Goal: Information Seeking & Learning: Learn about a topic

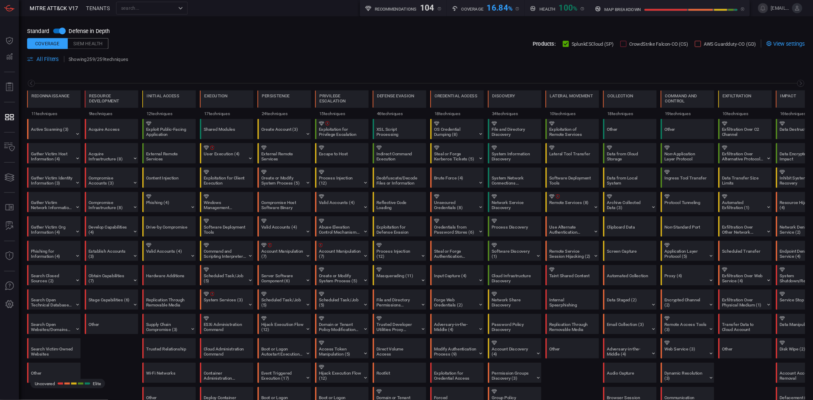
scroll to position [0, 40]
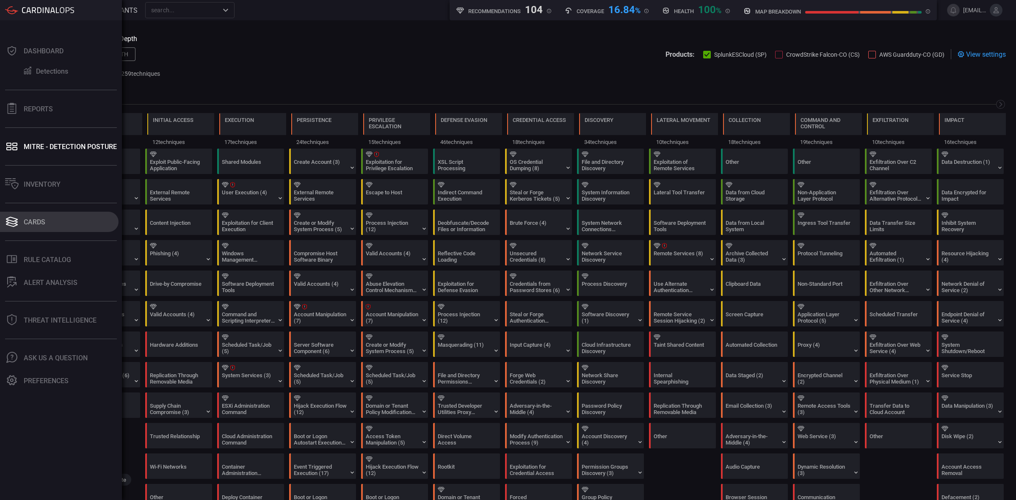
click at [36, 218] on div "Cards" at bounding box center [35, 222] width 22 height 8
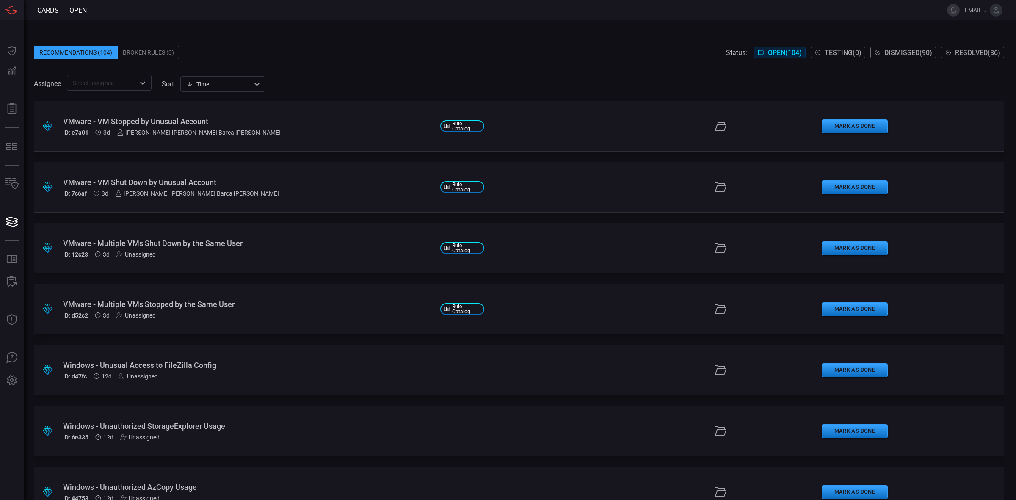
type button "/cards"
click at [227, 64] on span at bounding box center [519, 63] width 971 height 8
click at [138, 87] on icon "Open" at bounding box center [143, 83] width 10 height 10
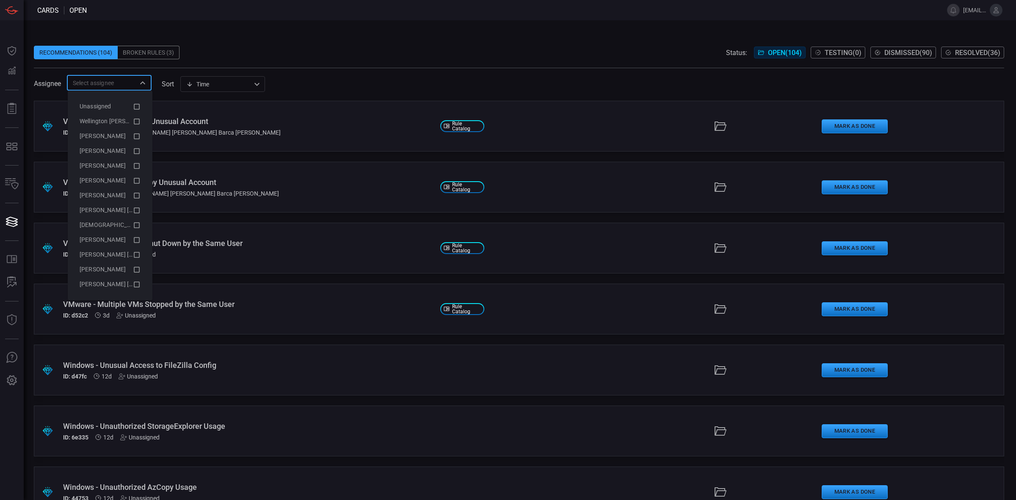
click at [238, 59] on span at bounding box center [519, 63] width 971 height 8
click at [125, 86] on input "text" at bounding box center [102, 82] width 66 height 11
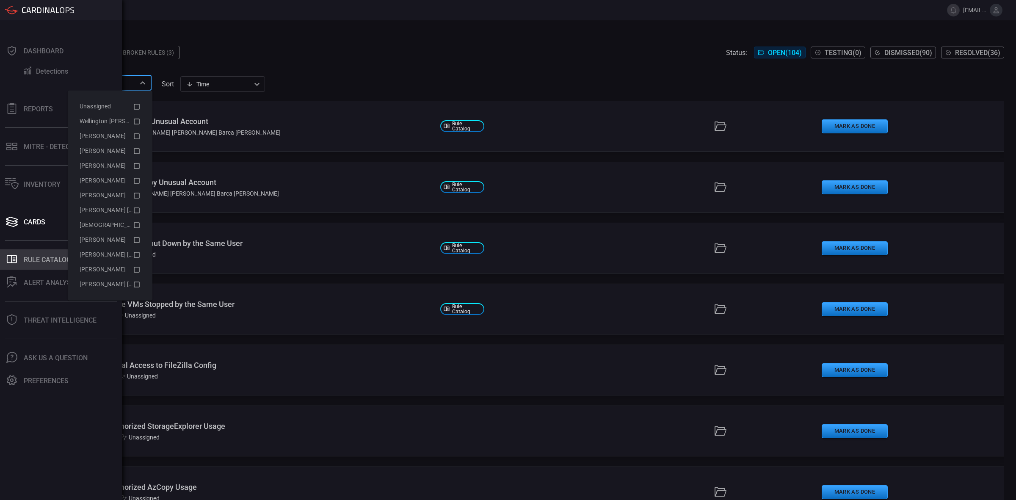
click at [28, 266] on button ".st0_rule_catalog_icon{fill: currentColor;} Rule Catalog" at bounding box center [59, 259] width 119 height 20
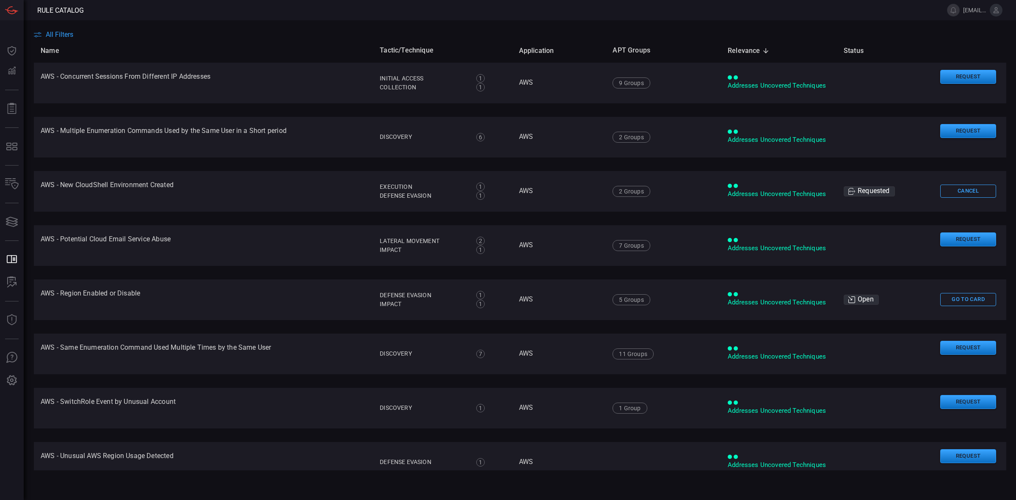
click at [59, 33] on span "All Filters" at bounding box center [60, 34] width 28 height 8
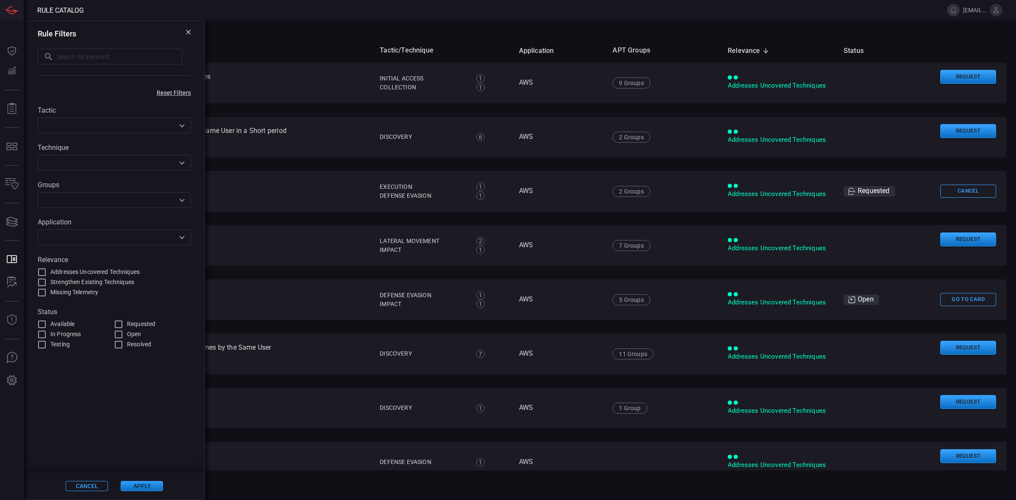
click at [97, 57] on input "text" at bounding box center [119, 57] width 125 height 16
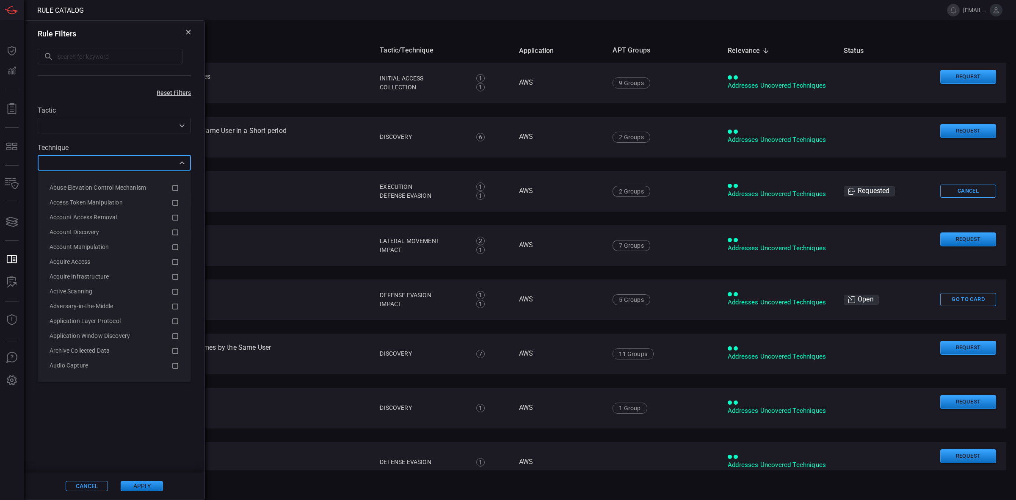
click at [119, 163] on input "text" at bounding box center [107, 163] width 134 height 11
paste input "T1111"
type input "T1111"
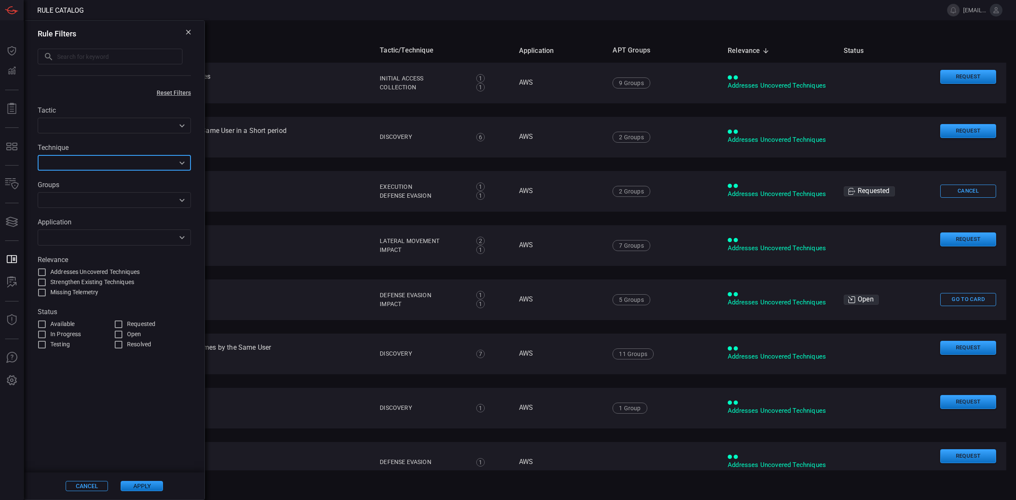
click at [122, 163] on input "text" at bounding box center [107, 163] width 134 height 11
click at [183, 163] on icon "Open" at bounding box center [182, 162] width 5 height 3
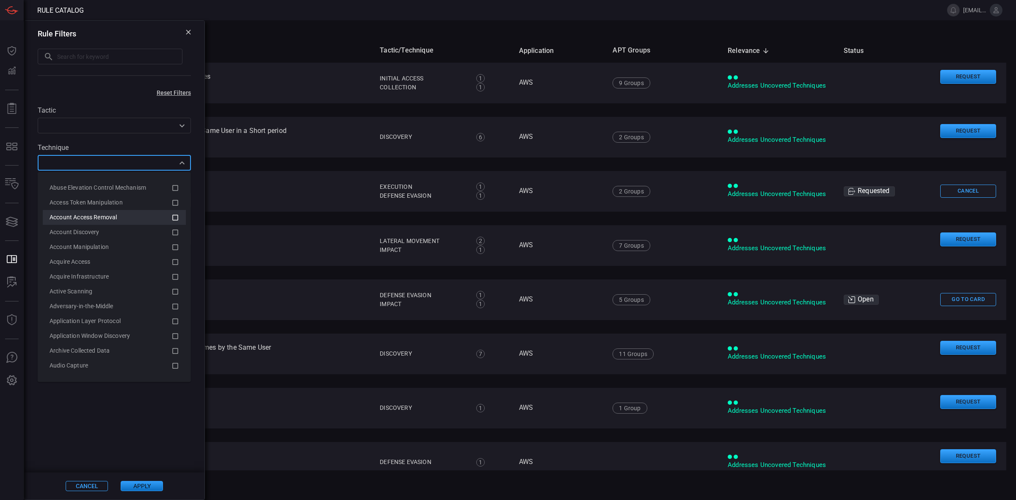
paste input "Multi-Factor Authentication Interception"
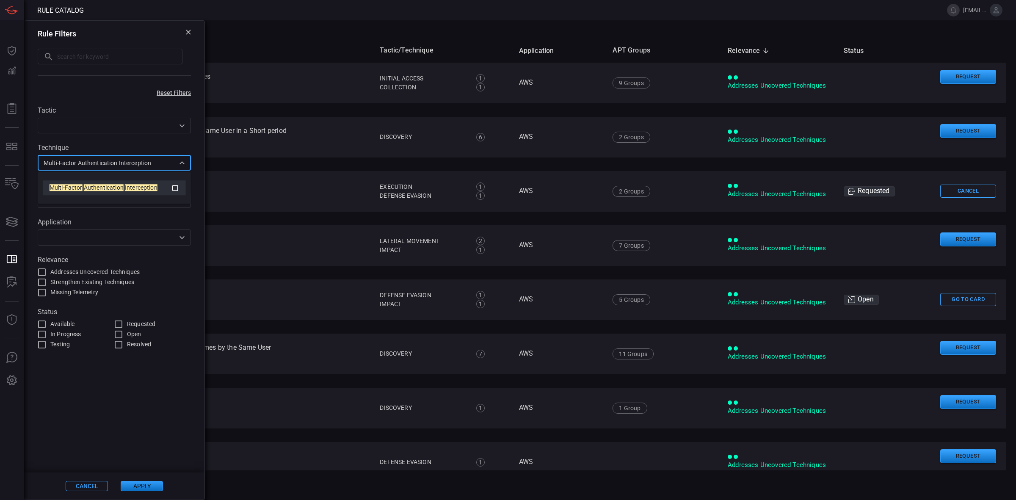
click at [126, 187] on span "Interception" at bounding box center [141, 187] width 33 height 7
type input "Multi-Factor Authentication Interception"
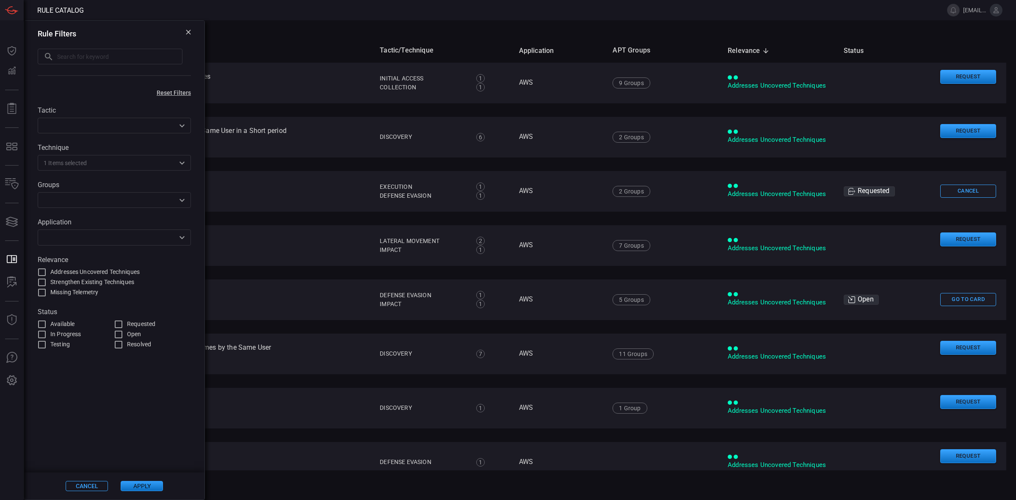
click at [145, 447] on span at bounding box center [114, 411] width 180 height 123
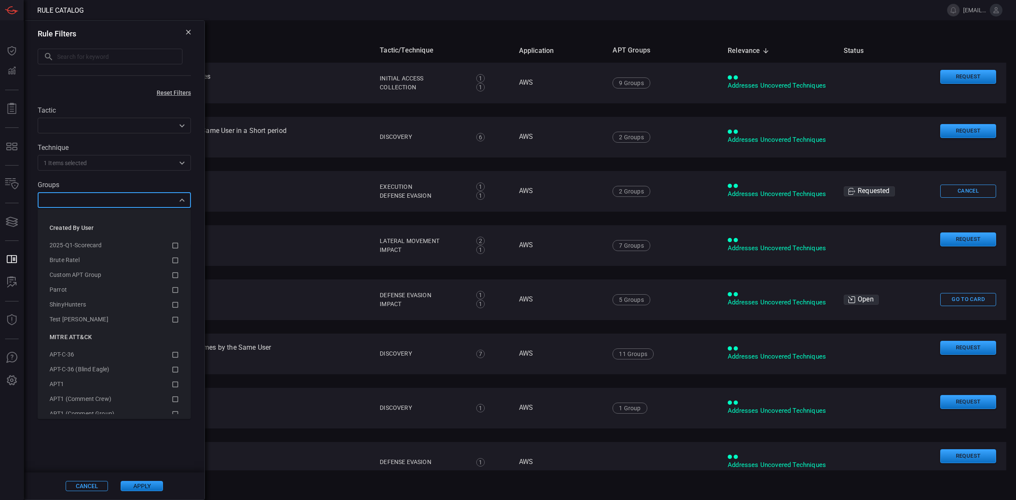
click at [163, 199] on input "text" at bounding box center [107, 200] width 134 height 11
click at [93, 304] on div "ShinyHunters" at bounding box center [111, 304] width 122 height 9
click at [160, 473] on div "Cancel Apply" at bounding box center [114, 486] width 180 height 27
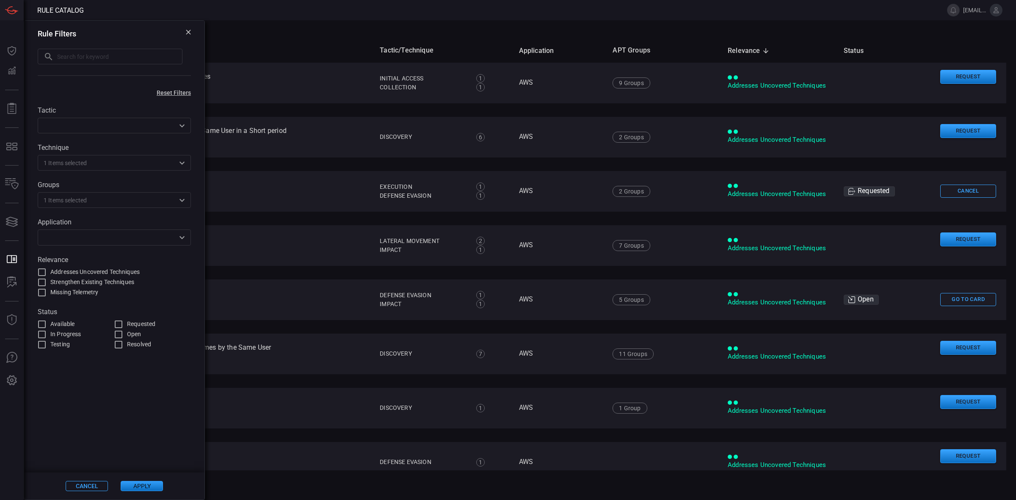
click at [151, 487] on button "Apply" at bounding box center [142, 486] width 42 height 10
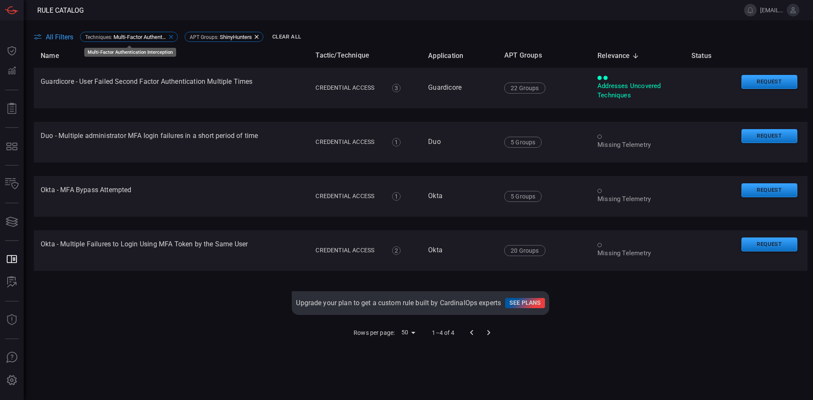
click at [132, 37] on span "Multi-Factor Authentication Interception" at bounding box center [139, 37] width 53 height 6
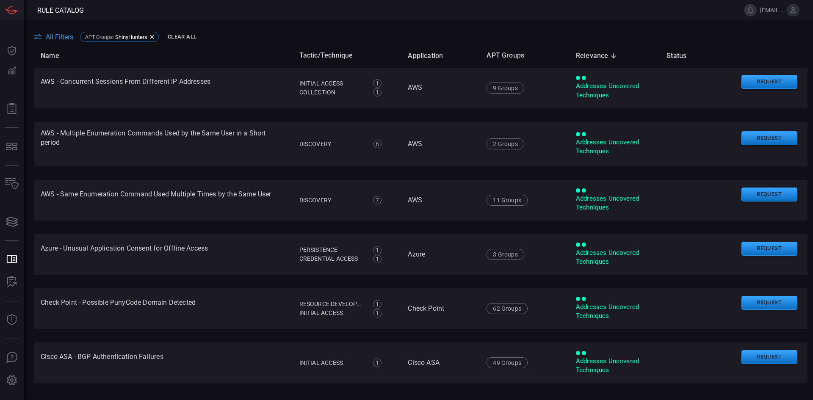
click at [58, 40] on span "All Filters" at bounding box center [60, 37] width 28 height 8
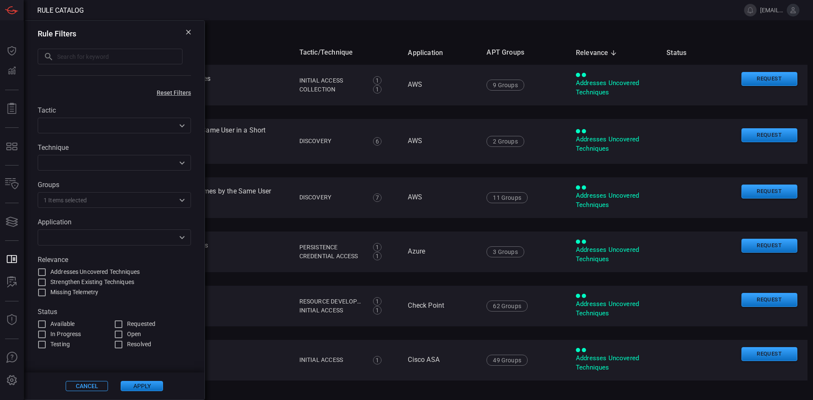
click at [83, 387] on button "Cancel" at bounding box center [87, 386] width 42 height 10
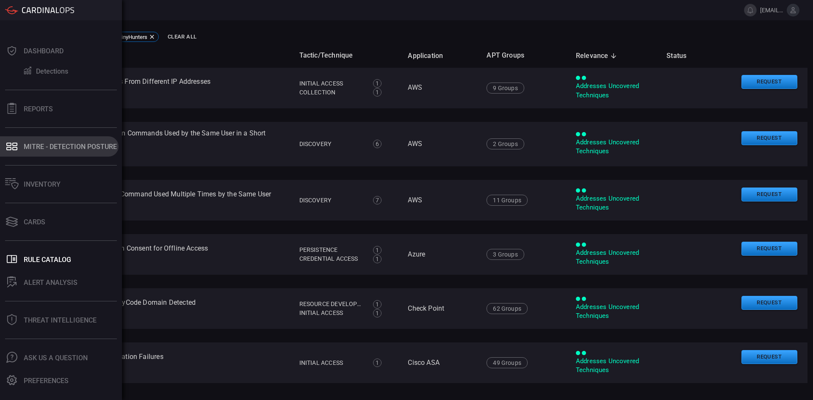
click at [48, 149] on div "MITRE - Detection Posture" at bounding box center [70, 147] width 93 height 8
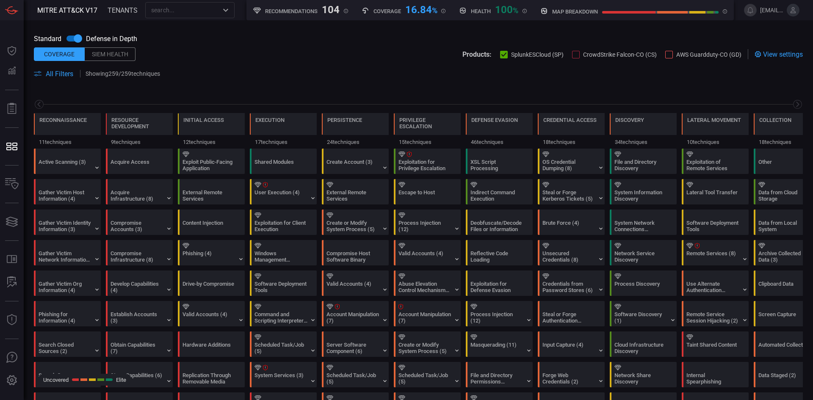
scroll to position [0, 111]
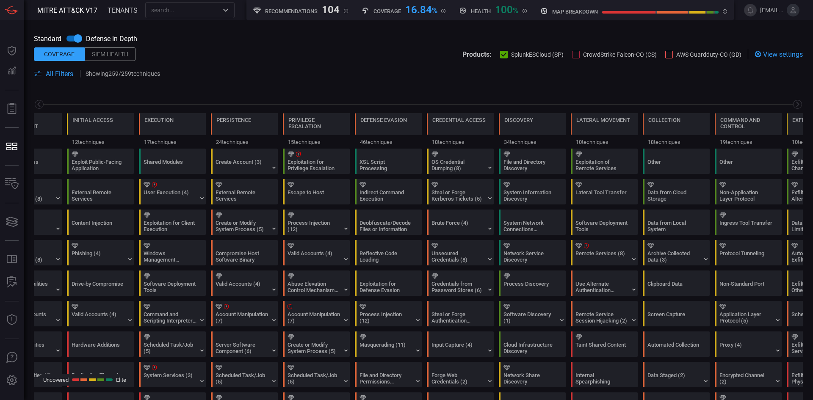
click at [60, 75] on span "All Filters" at bounding box center [60, 74] width 28 height 8
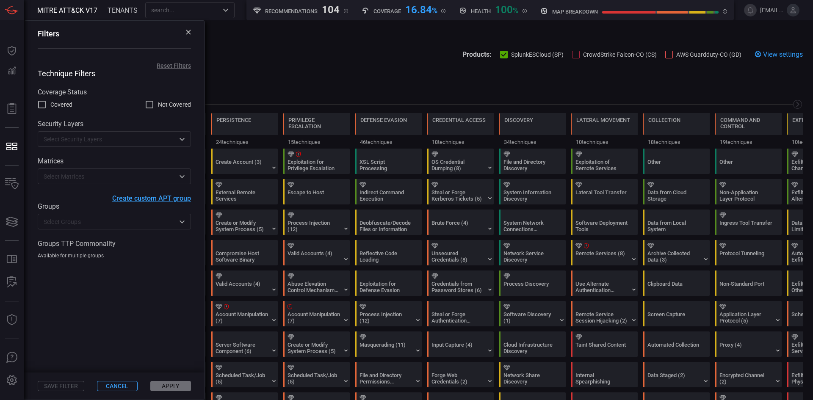
click at [130, 152] on div "Technique Filters Coverage Status Covered Not Covered Security Layers ​ Matrice…" at bounding box center [114, 164] width 180 height 190
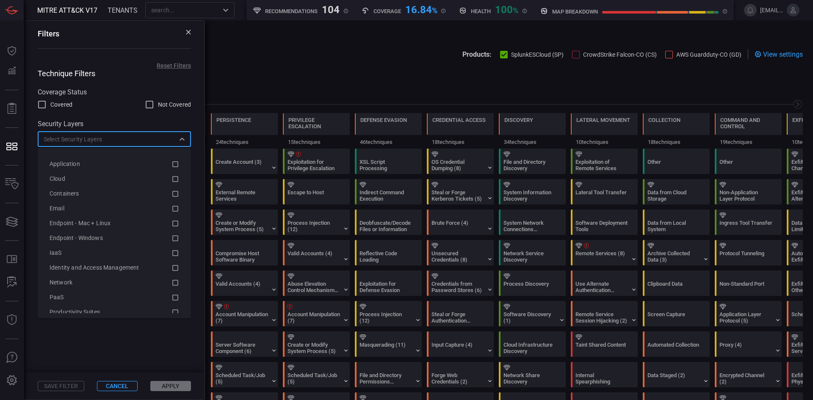
click at [130, 143] on input "text" at bounding box center [107, 139] width 134 height 11
click at [138, 144] on input "text" at bounding box center [107, 139] width 134 height 11
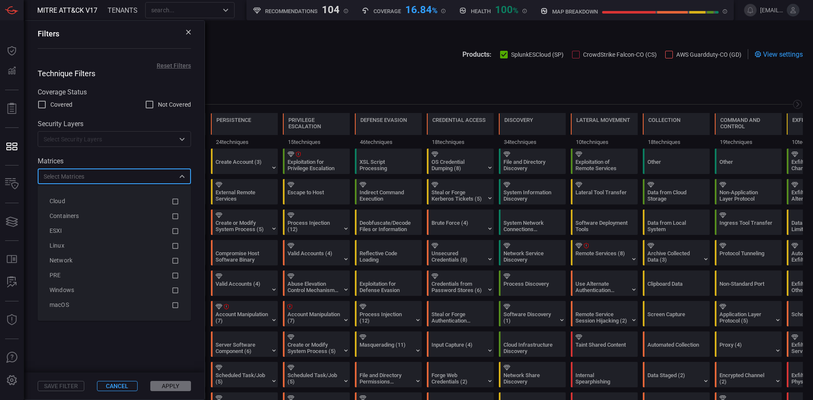
click at [130, 176] on input "text" at bounding box center [107, 176] width 134 height 11
click at [96, 182] on input "text" at bounding box center [107, 176] width 134 height 11
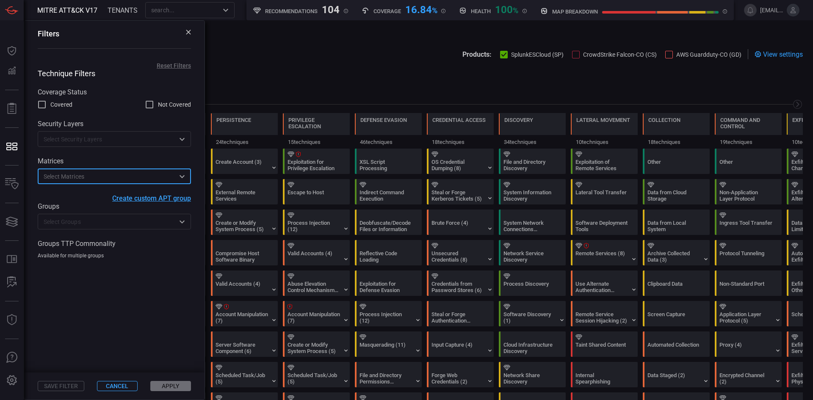
click at [74, 226] on input "text" at bounding box center [107, 221] width 134 height 11
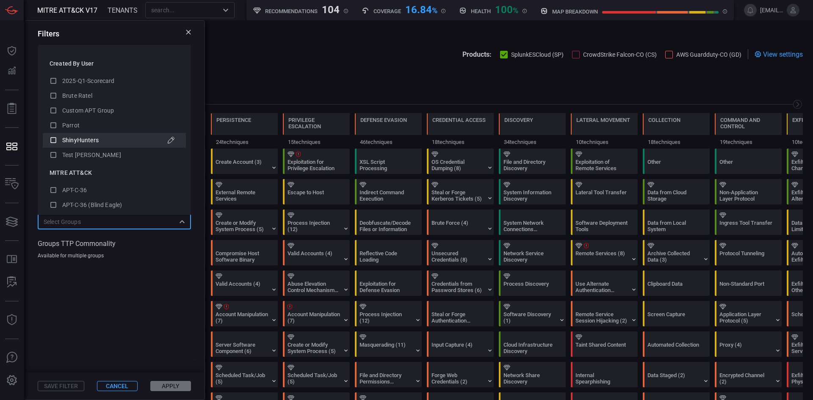
click at [91, 139] on span "ShinyHunters" at bounding box center [80, 140] width 36 height 7
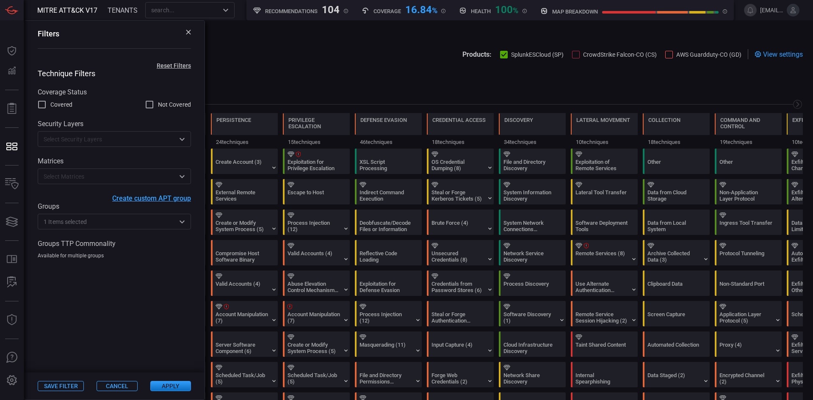
click at [118, 251] on div "Groups TTP Commonality" at bounding box center [114, 245] width 153 height 11
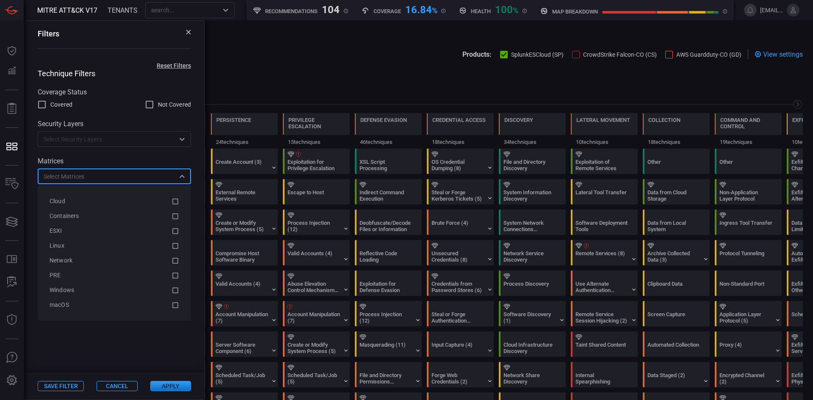
click at [102, 178] on input "text" at bounding box center [107, 176] width 134 height 11
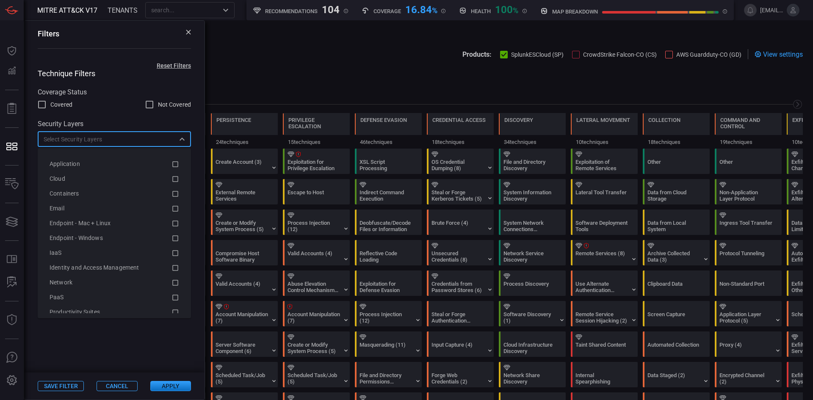
click at [113, 138] on input "text" at bounding box center [107, 139] width 134 height 11
click at [118, 141] on input "text" at bounding box center [107, 139] width 134 height 11
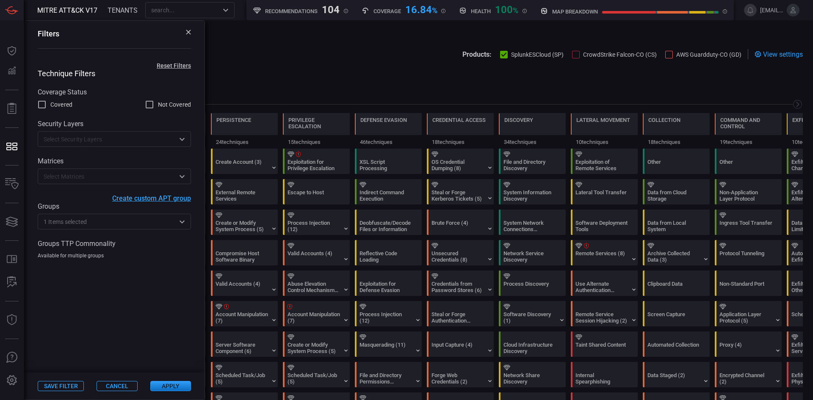
click at [169, 384] on button "Apply" at bounding box center [170, 386] width 41 height 10
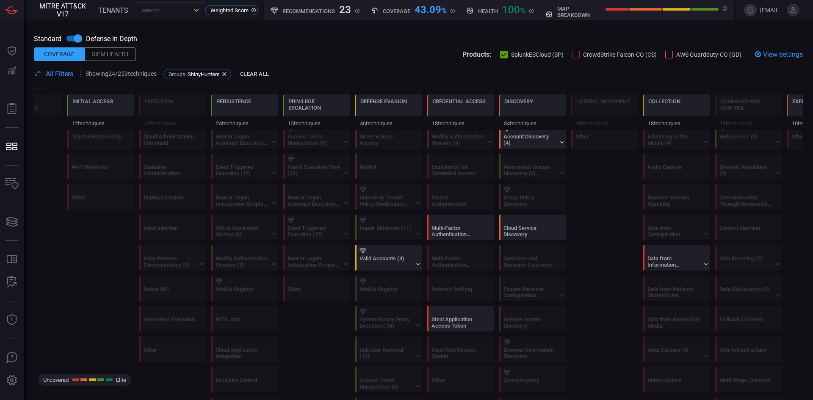
scroll to position [296, 0]
click at [460, 235] on div "Multi-Factor Authentication Interception" at bounding box center [458, 234] width 53 height 13
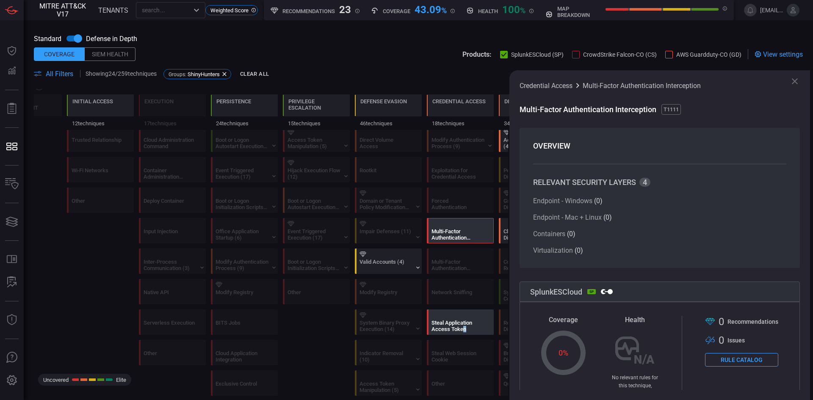
click at [465, 330] on div "Steal Application Access Token" at bounding box center [458, 326] width 53 height 13
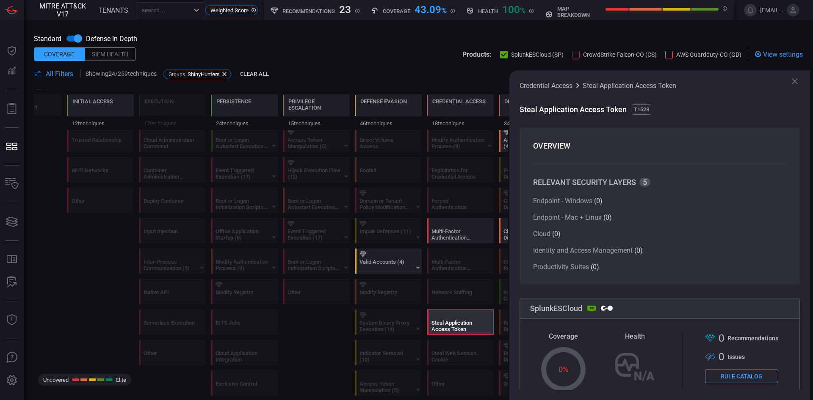
click at [793, 84] on icon at bounding box center [795, 81] width 10 height 10
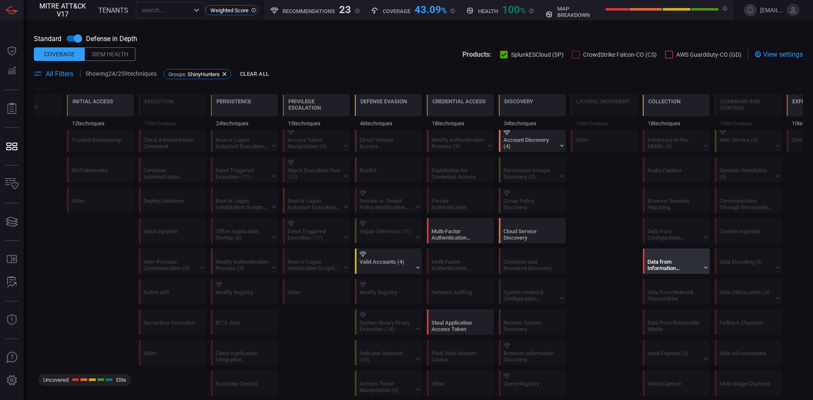
click at [646, 252] on div "Data from Information Repositories (5)" at bounding box center [678, 261] width 67 height 25
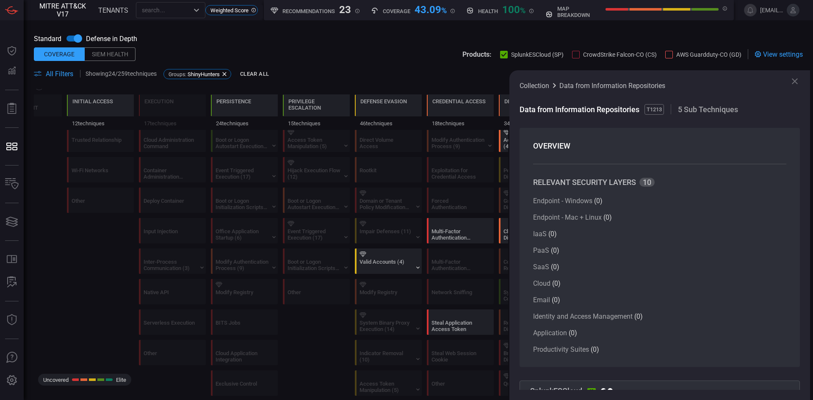
click at [652, 110] on span "T1213" at bounding box center [654, 109] width 19 height 11
copy span "T1213"
click at [793, 78] on icon at bounding box center [795, 81] width 10 height 10
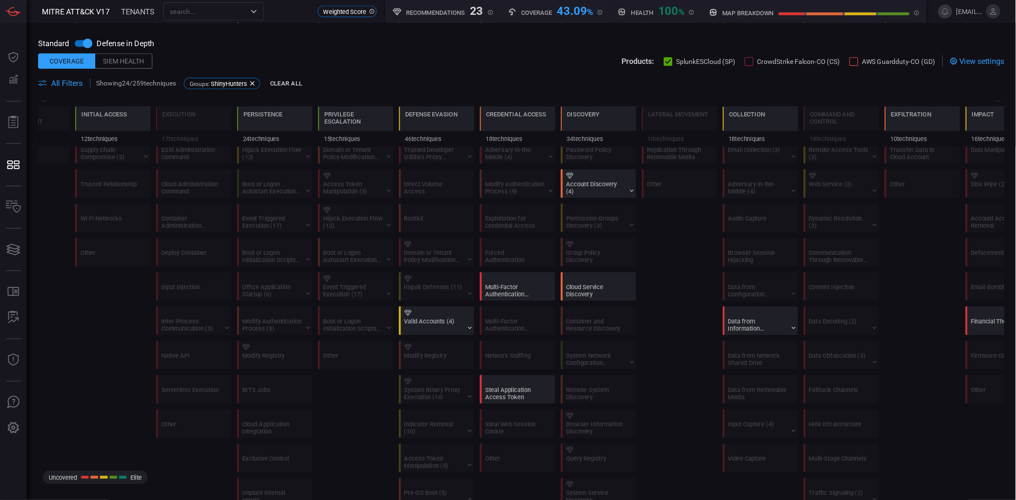
scroll to position [0, 40]
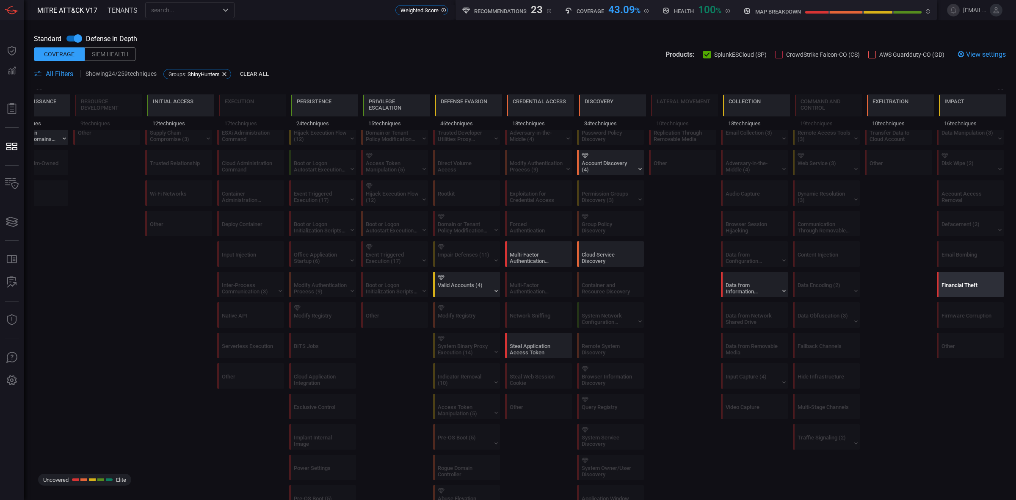
click at [942, 285] on div "Financial Theft" at bounding box center [968, 288] width 53 height 13
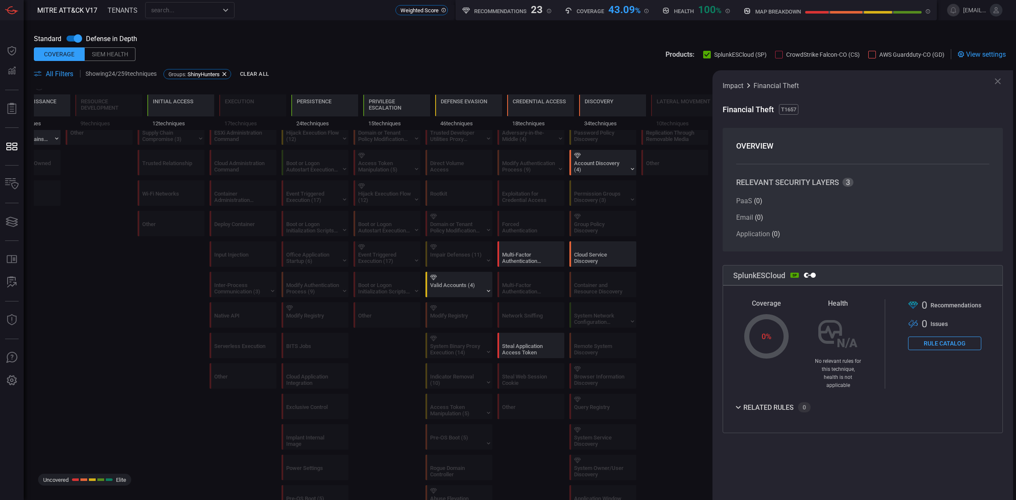
click at [793, 107] on span "T1657" at bounding box center [788, 109] width 19 height 11
copy span "T1657"
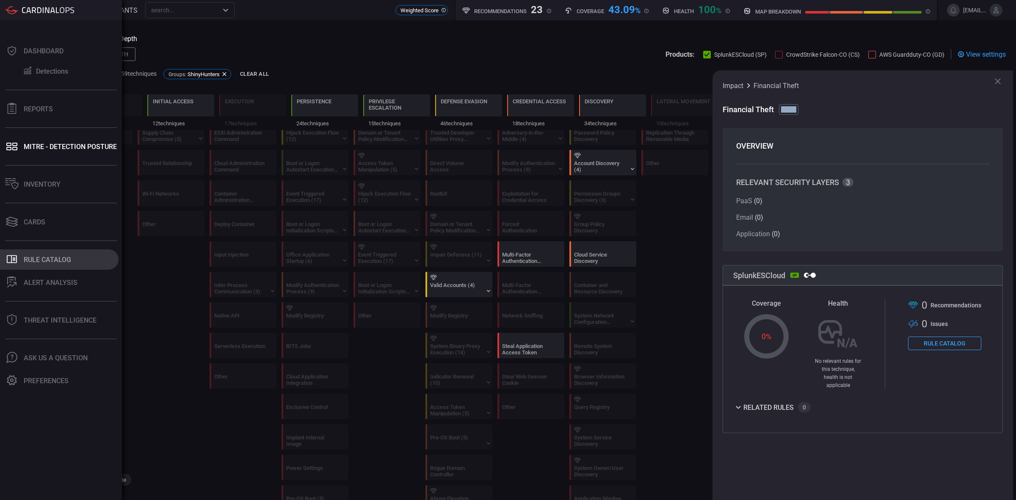
click at [38, 265] on button ".st0_rule_catalog_icon{fill: currentColor;} Rule Catalog" at bounding box center [59, 259] width 119 height 20
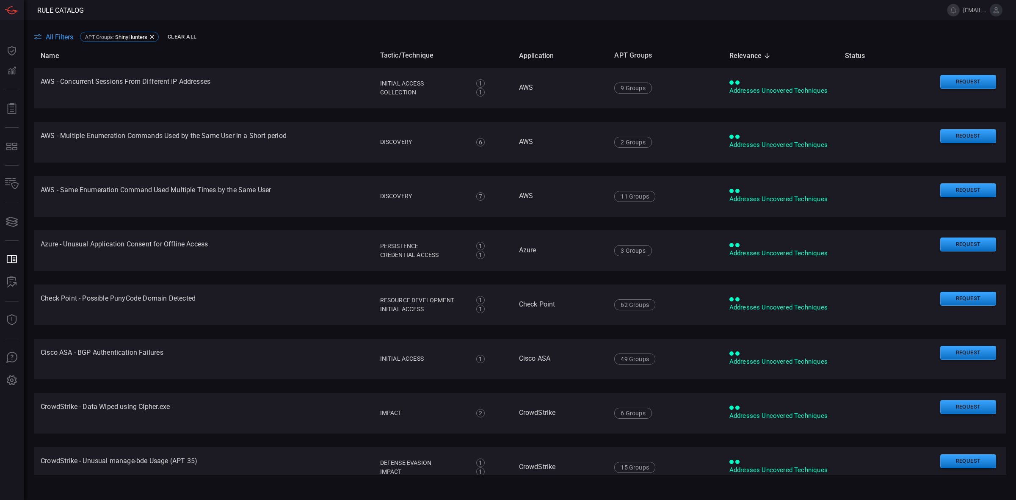
type button "/rule-catalog"
click at [60, 34] on span "All Filters" at bounding box center [60, 37] width 28 height 8
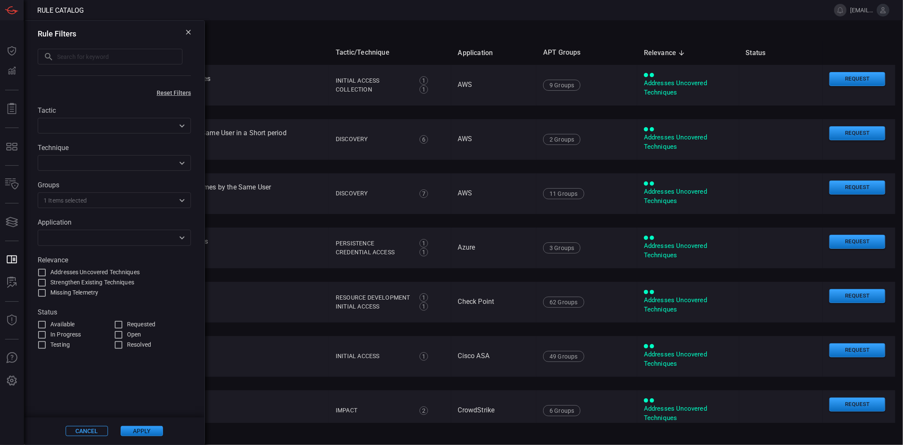
click at [119, 166] on input "text" at bounding box center [107, 163] width 134 height 11
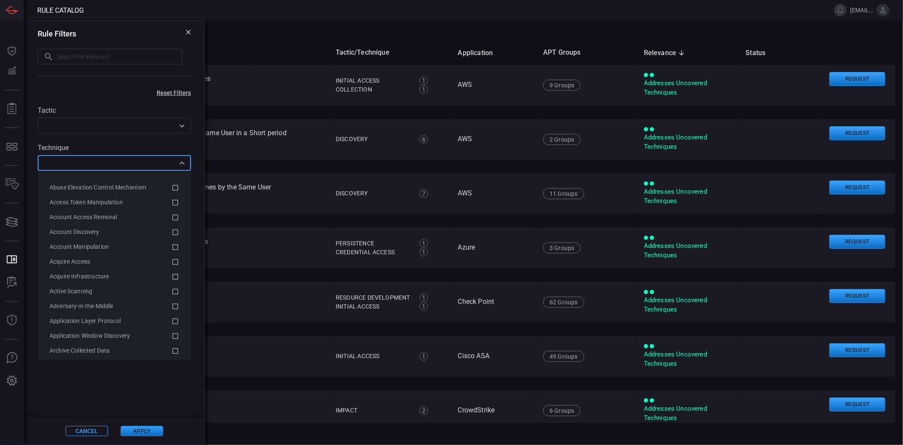
click at [133, 153] on div "Technique ​" at bounding box center [114, 157] width 153 height 27
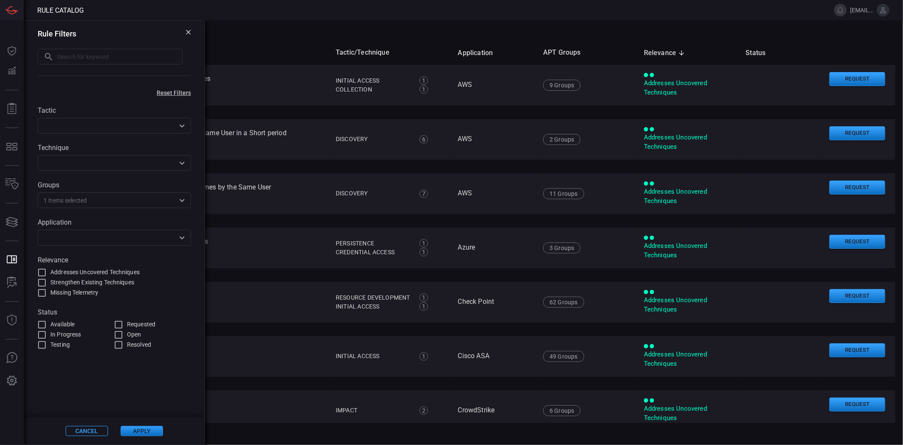
click at [92, 201] on input "text" at bounding box center [131, 200] width 88 height 11
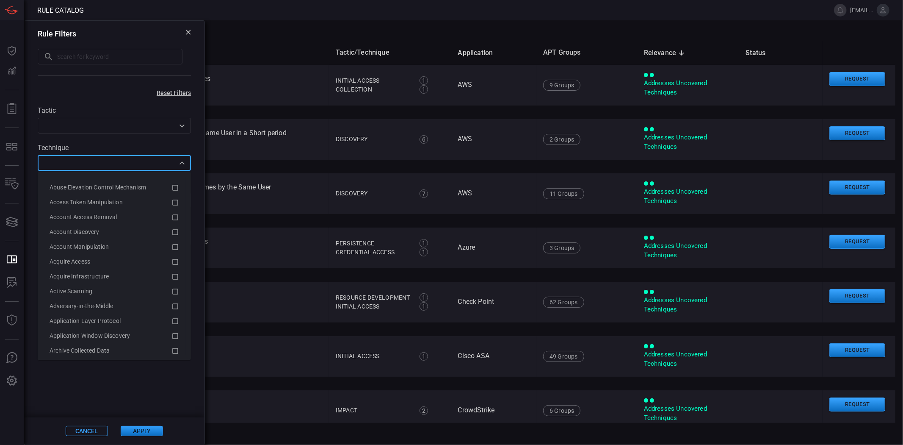
click at [108, 159] on input "text" at bounding box center [107, 163] width 134 height 11
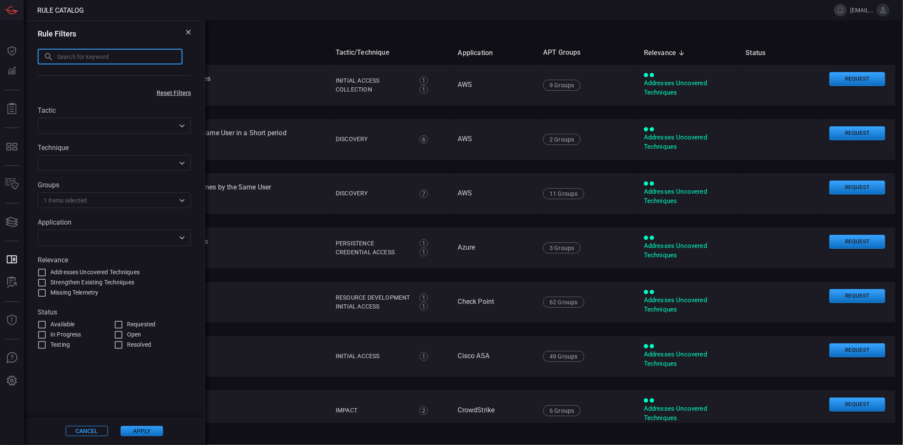
click at [105, 58] on input "text" at bounding box center [119, 57] width 125 height 16
click at [130, 158] on div "​" at bounding box center [114, 163] width 153 height 16
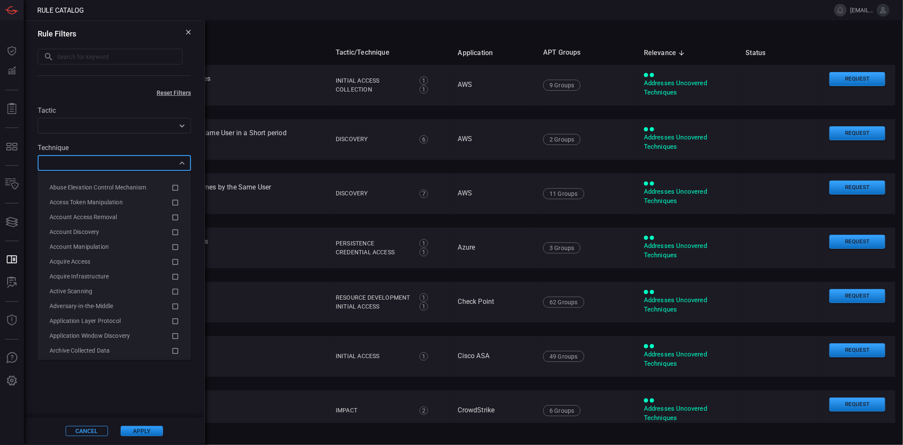
paste input "Multi-Factor Authentication Interception"
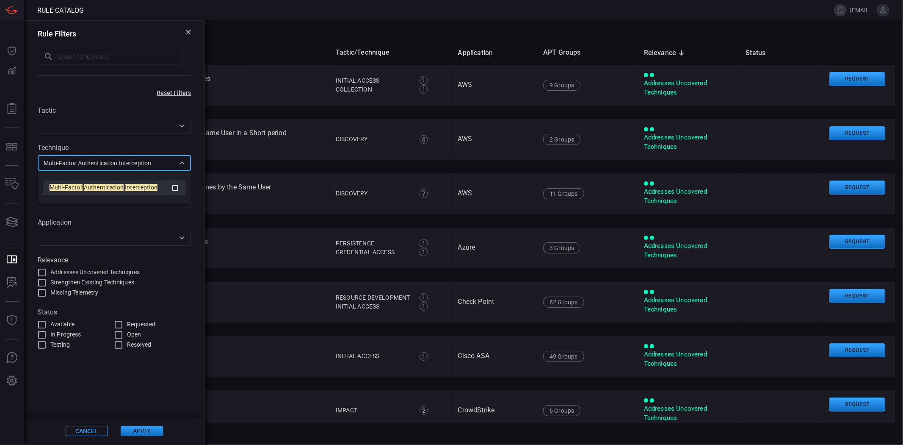
click at [125, 187] on span "Interception" at bounding box center [141, 187] width 33 height 7
type input "Multi-Factor Authentication Interception"
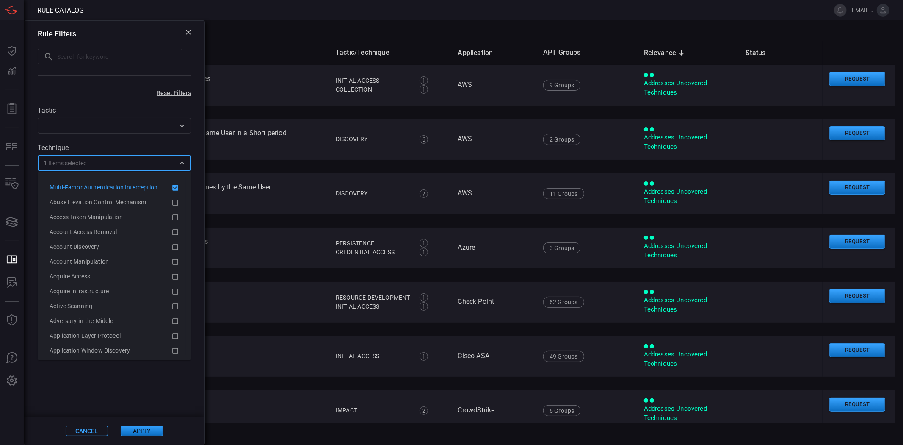
paste input "Steal Application Access Token"
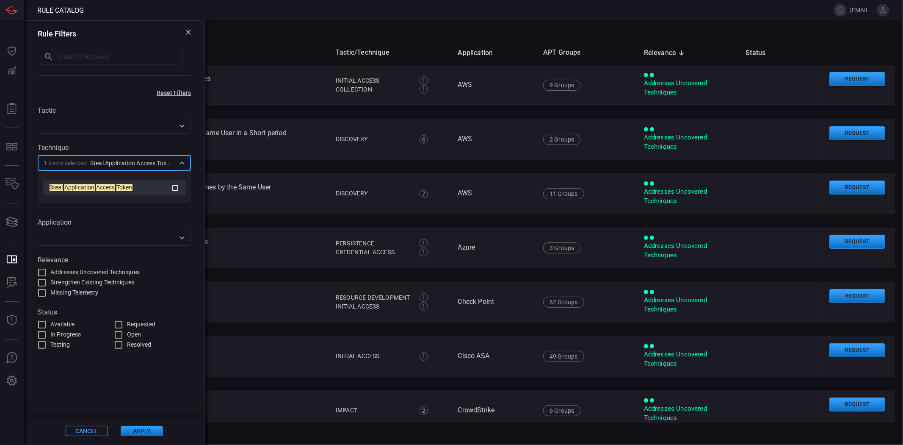
click at [116, 187] on span at bounding box center [115, 187] width 1 height 7
type input "Steal Application Access Token"
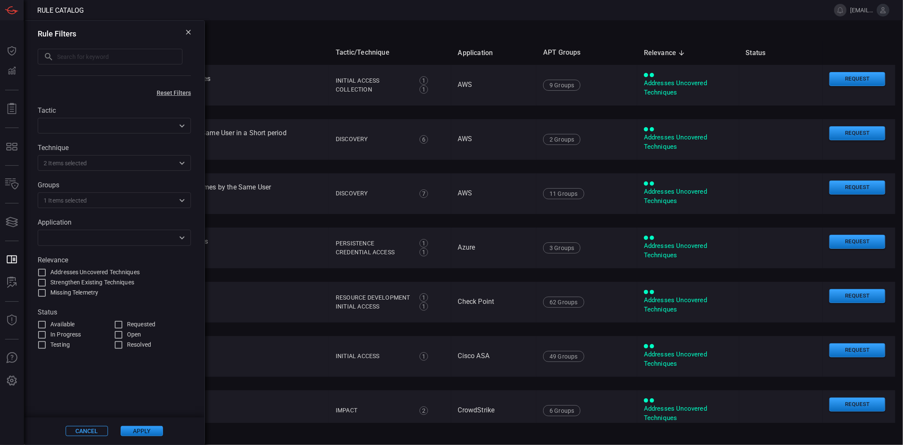
scroll to position [0, 0]
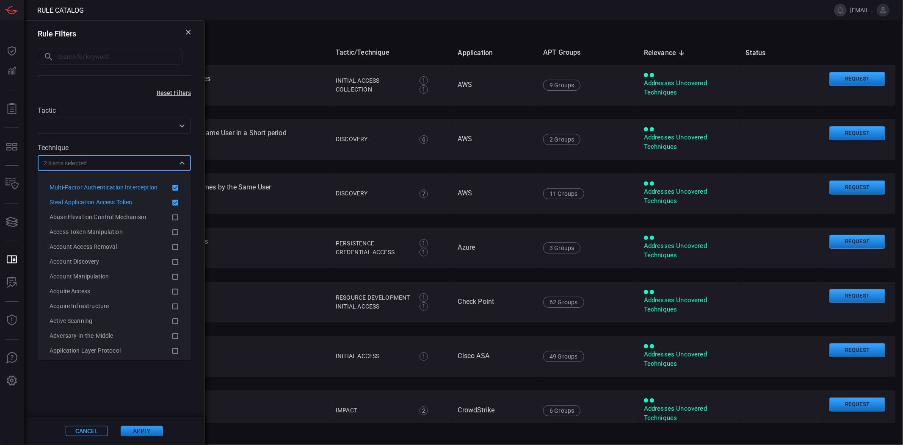
paste input "Data from Information Repositories"
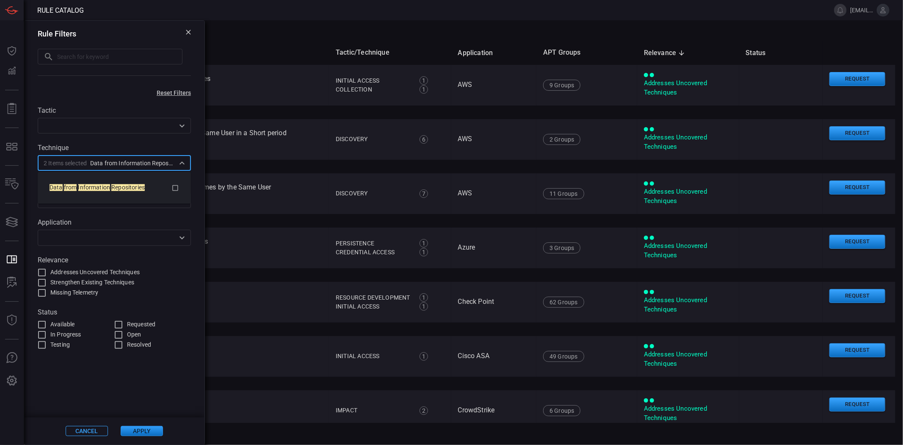
scroll to position [0, 14]
click at [132, 183] on div "Data from Information Repositories" at bounding box center [115, 188] width 130 height 10
type input "Data from Information Repositories"
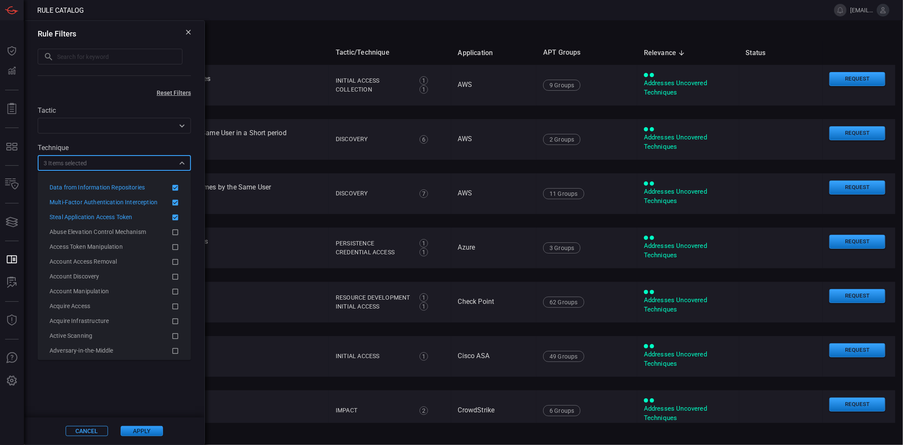
scroll to position [0, 0]
paste input "Financial Theft"
type input "Financial Theft"
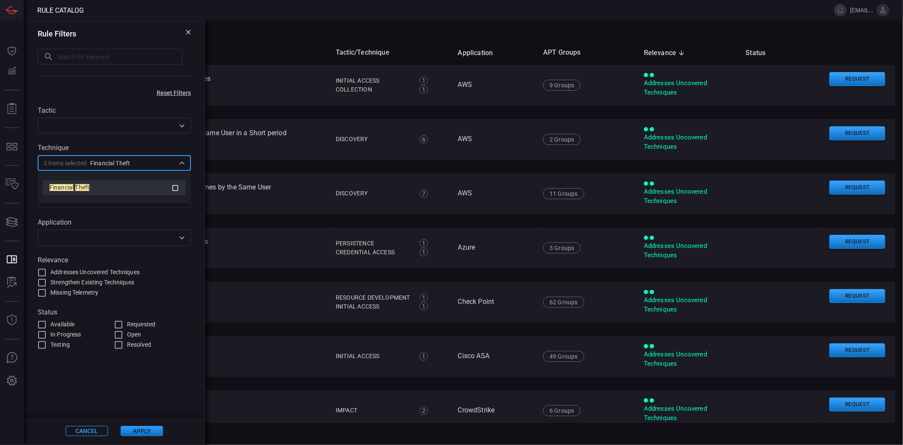
click at [119, 183] on div "Financial Theft" at bounding box center [115, 188] width 130 height 10
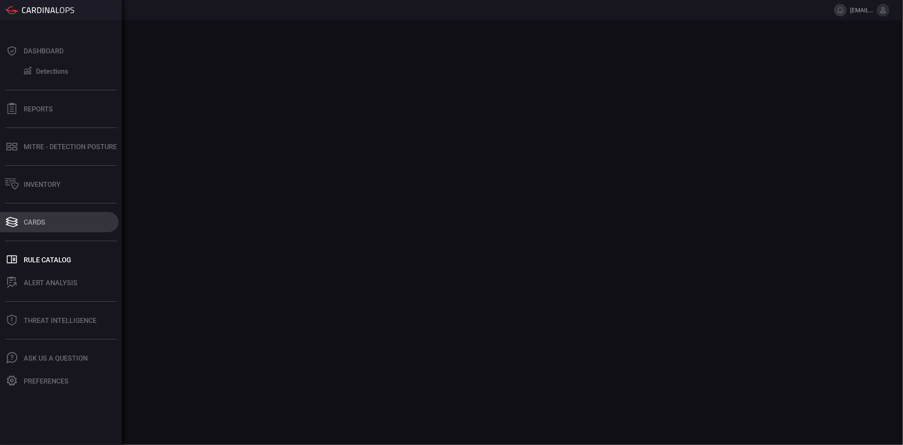
click at [47, 219] on button "Cards" at bounding box center [59, 222] width 119 height 20
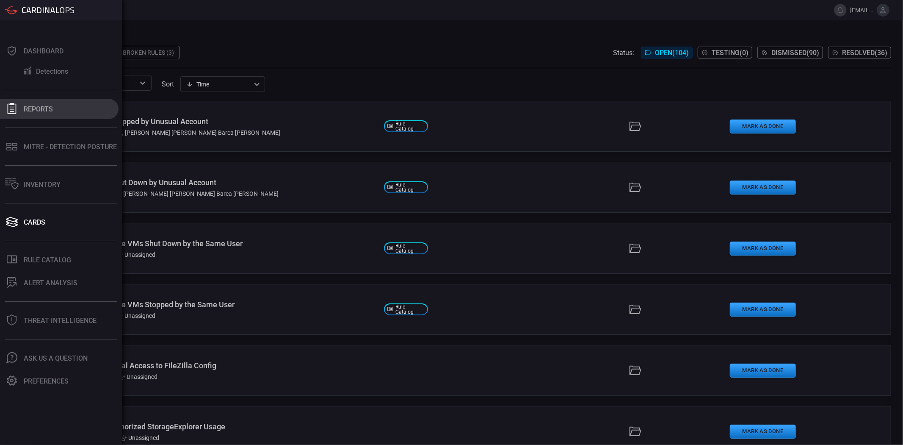
click at [64, 113] on button "Reports" at bounding box center [59, 109] width 119 height 20
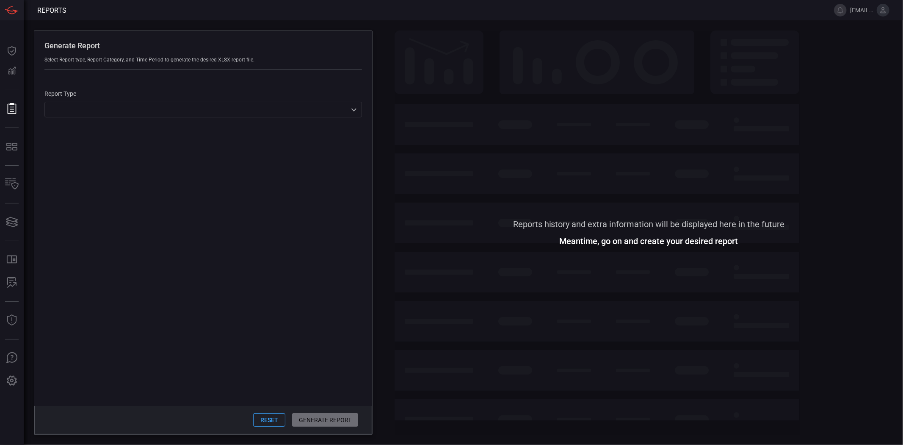
click at [379, 44] on div "Generate Report Select Report type, Report Category, and Time Period to generat…" at bounding box center [464, 232] width 880 height 424
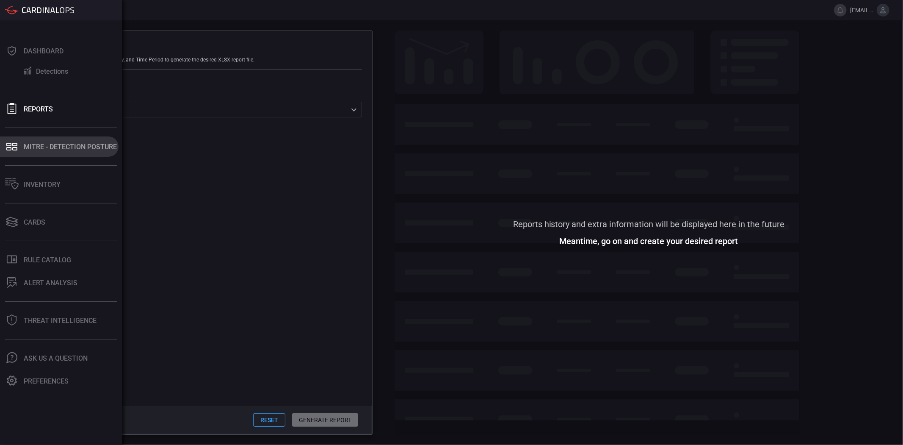
click at [32, 151] on button "MITRE - Detection Posture" at bounding box center [59, 146] width 119 height 20
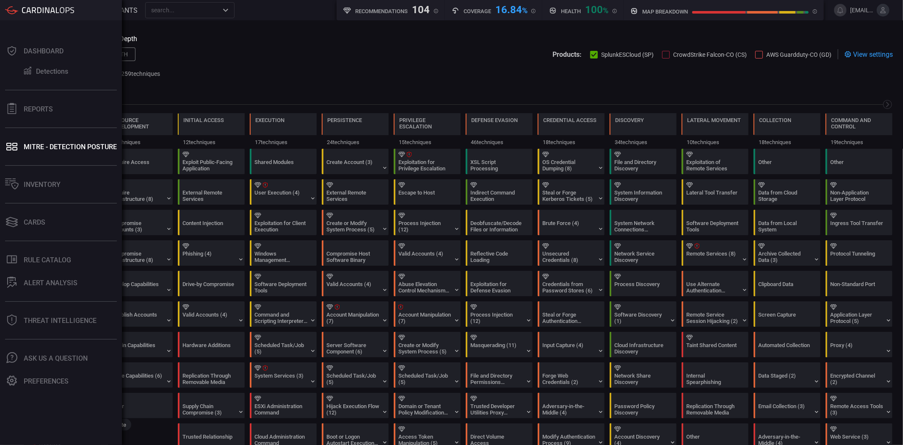
scroll to position [0, 111]
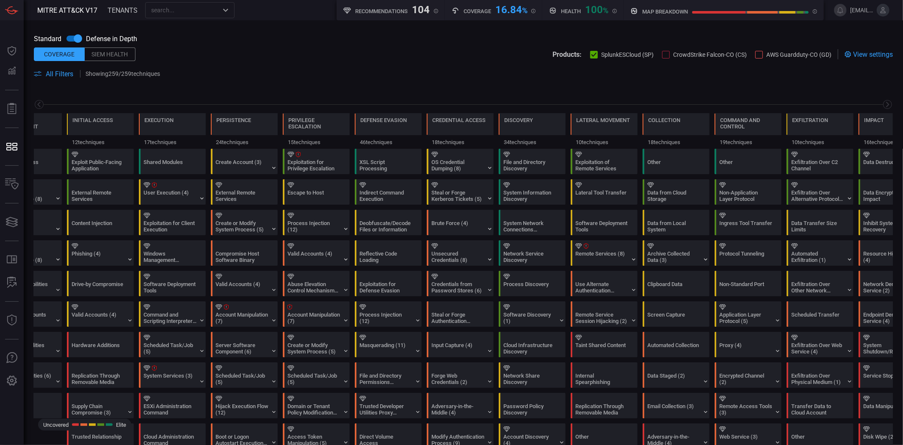
click at [61, 69] on div "All Filters Showing 259 / 259 techniques" at bounding box center [463, 74] width 859 height 10
click at [60, 74] on span "All Filters" at bounding box center [60, 74] width 28 height 8
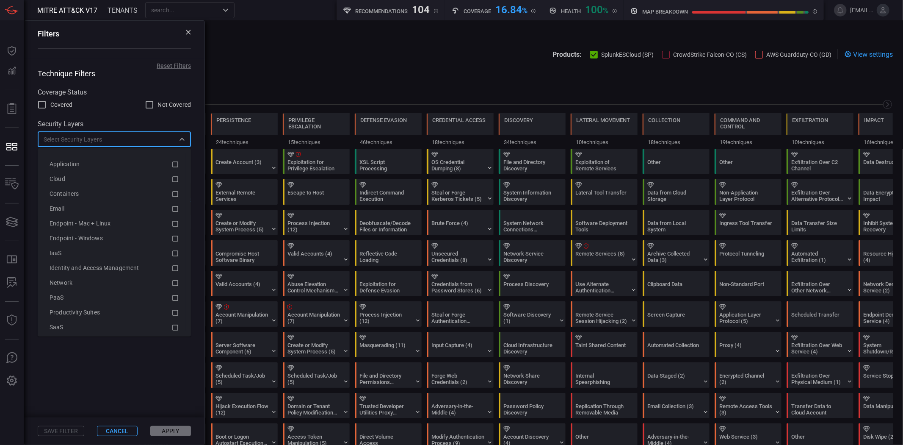
click at [105, 138] on input "text" at bounding box center [107, 139] width 134 height 11
click at [103, 137] on input "text" at bounding box center [107, 139] width 134 height 11
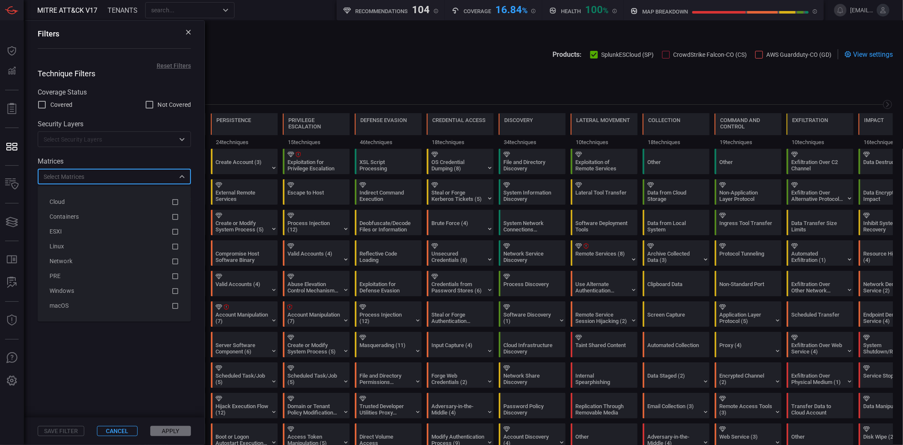
click at [90, 176] on input "text" at bounding box center [107, 176] width 134 height 11
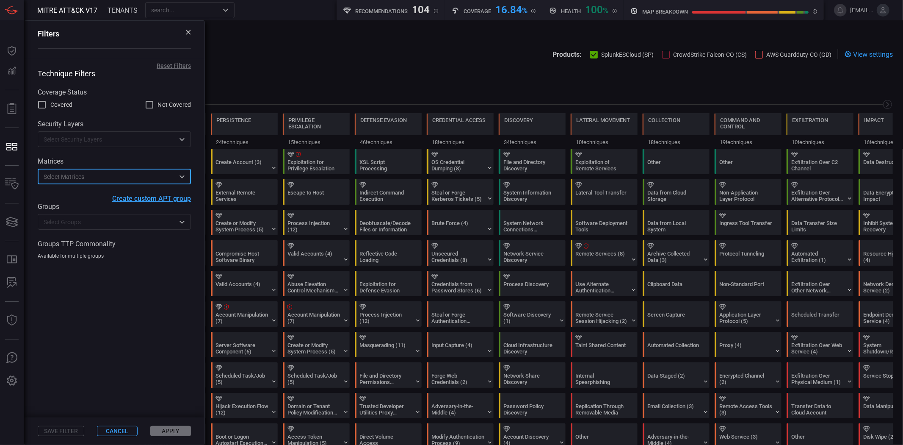
click at [78, 224] on input "text" at bounding box center [107, 221] width 134 height 11
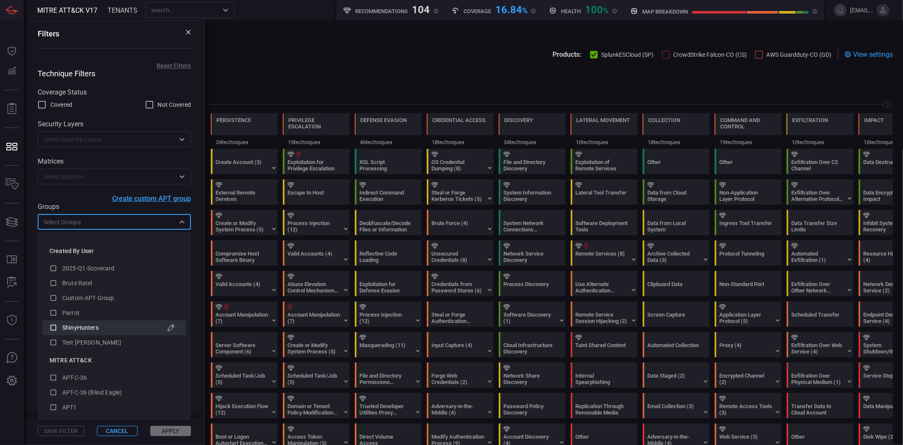
click at [98, 332] on div "ShinyHunters" at bounding box center [115, 327] width 130 height 11
click at [202, 407] on span at bounding box center [114, 338] width 180 height 158
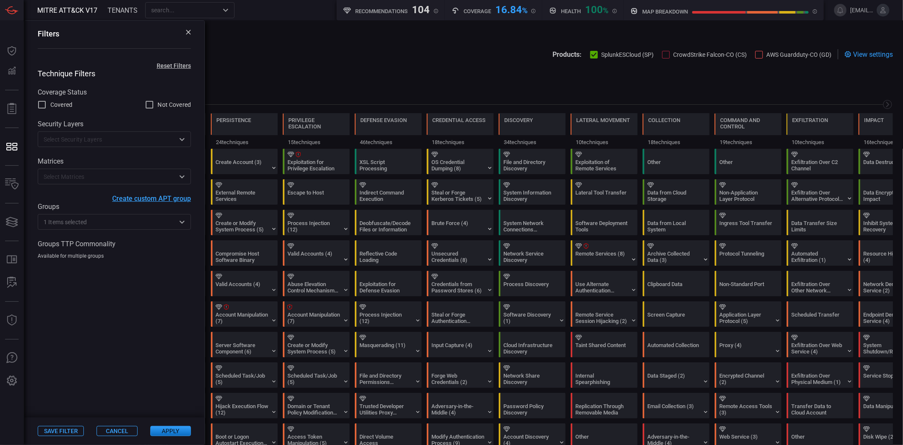
click at [177, 428] on button "Apply" at bounding box center [170, 431] width 41 height 10
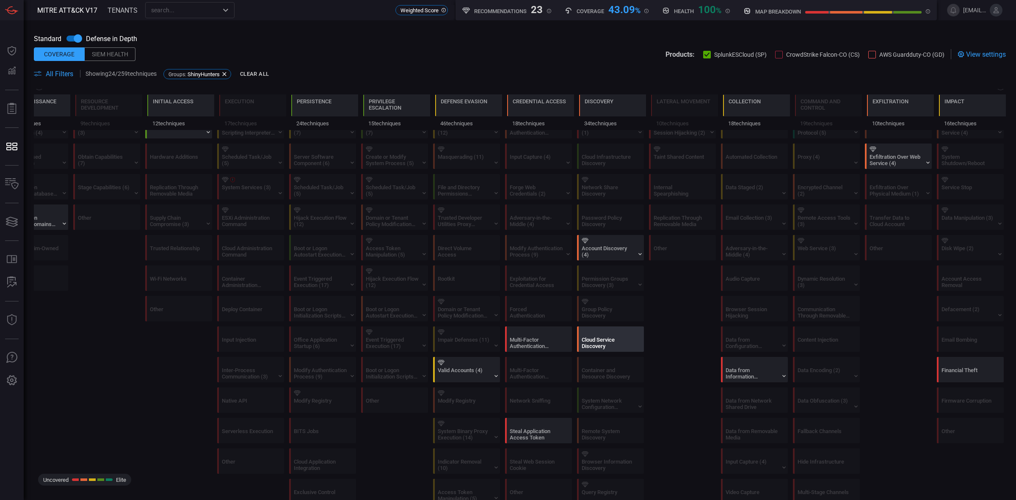
scroll to position [0, 40]
click at [748, 365] on div at bounding box center [756, 363] width 61 height 6
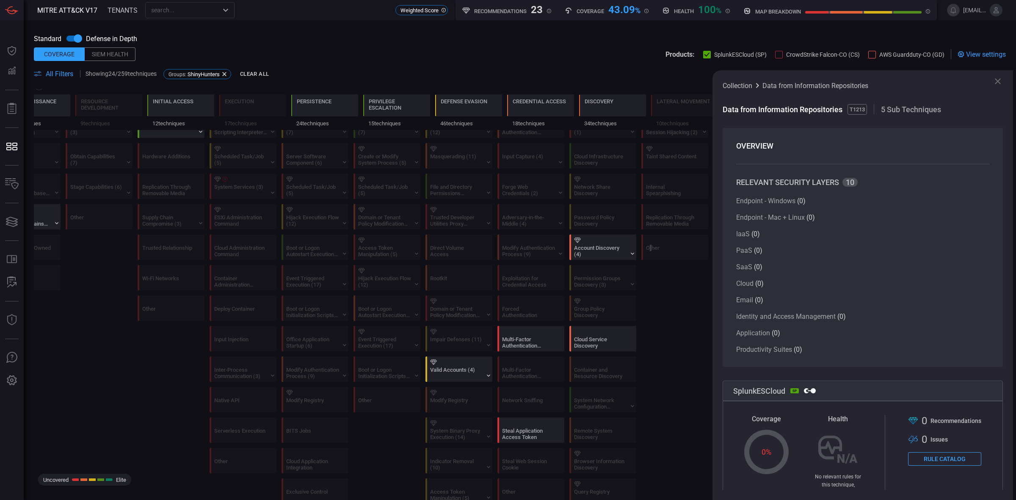
click at [903, 82] on icon at bounding box center [998, 81] width 10 height 10
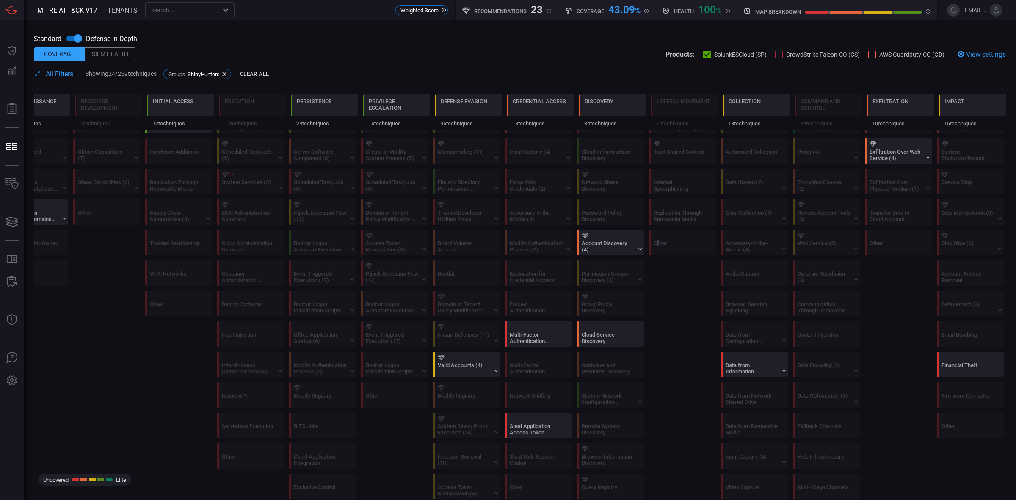
scroll to position [188, 0]
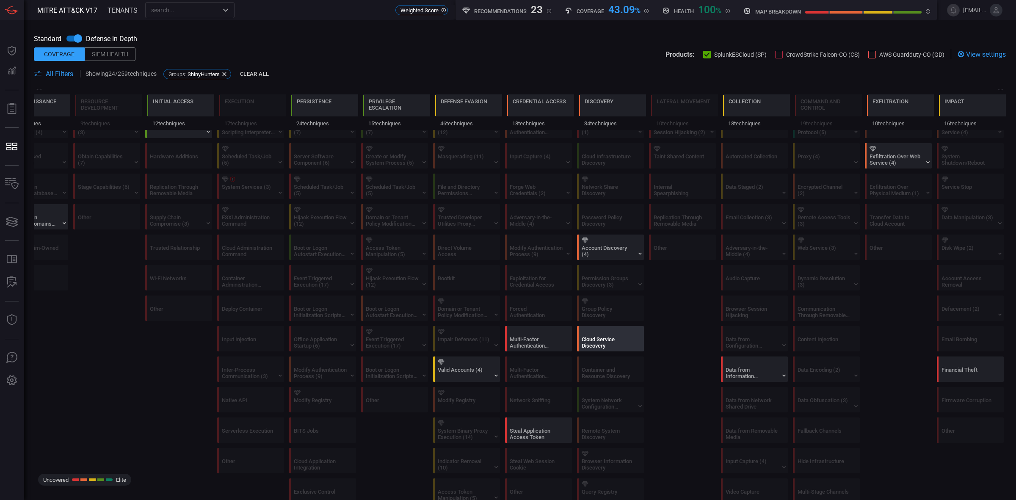
click at [585, 346] on div "Cloud Service Discovery" at bounding box center [608, 342] width 53 height 13
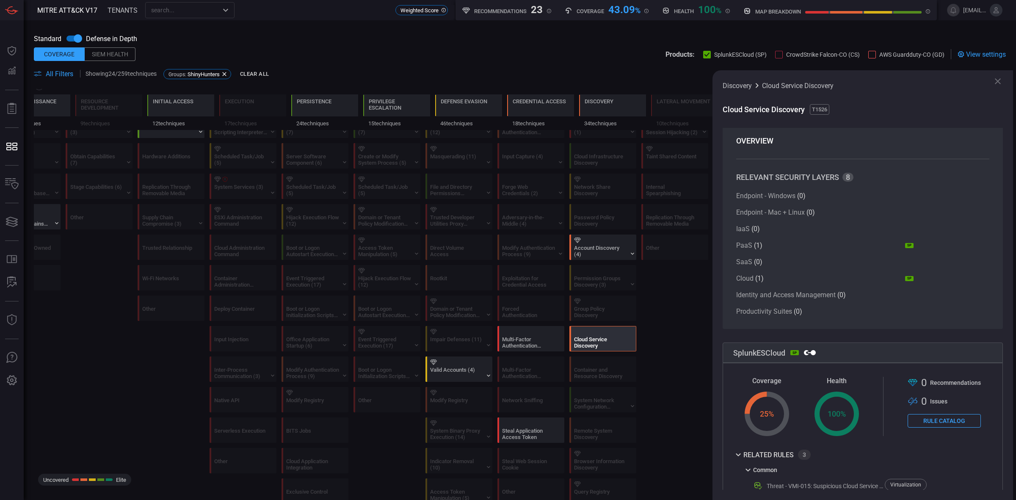
scroll to position [0, 0]
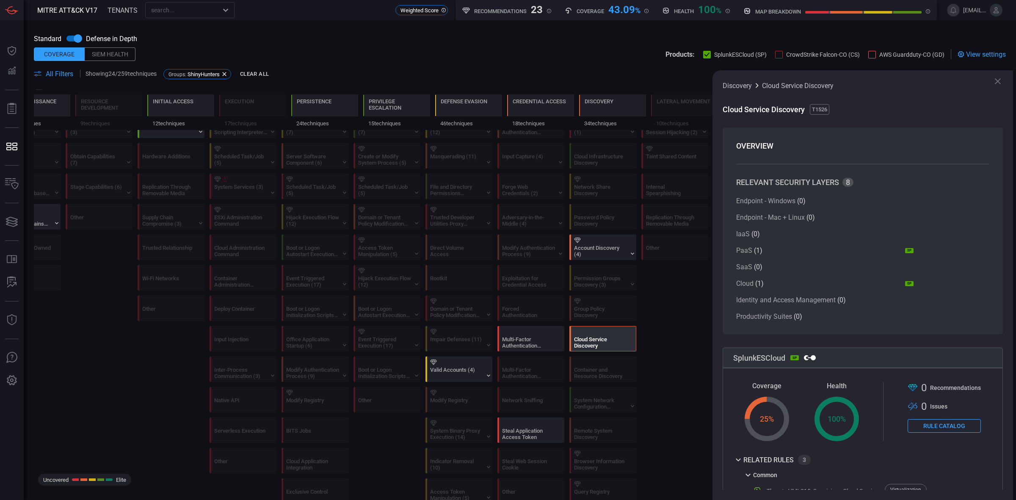
click at [790, 107] on span "Cloud Service Discovery" at bounding box center [765, 109] width 84 height 9
copy span "Cloud Service Discovery"
click at [606, 251] on div "Account Discovery (4)" at bounding box center [600, 251] width 53 height 13
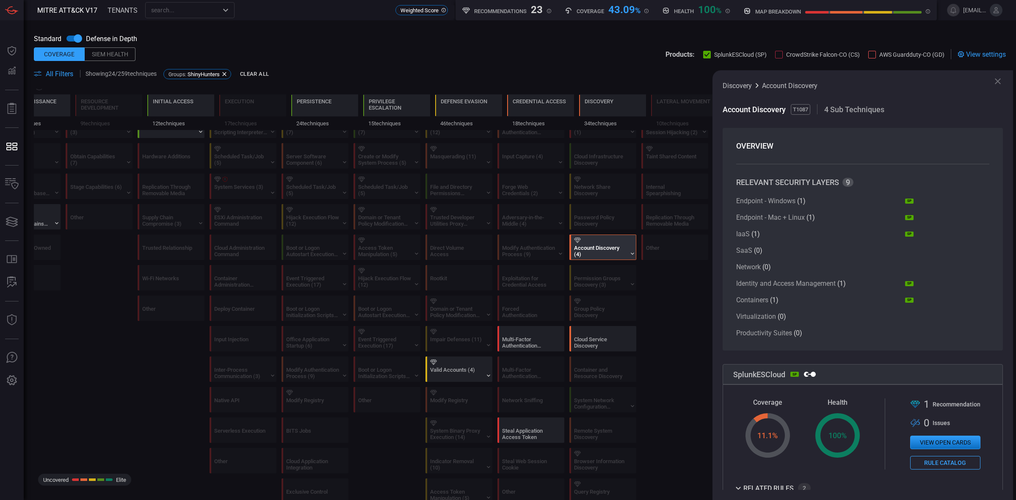
click at [903, 85] on icon at bounding box center [998, 81] width 10 height 10
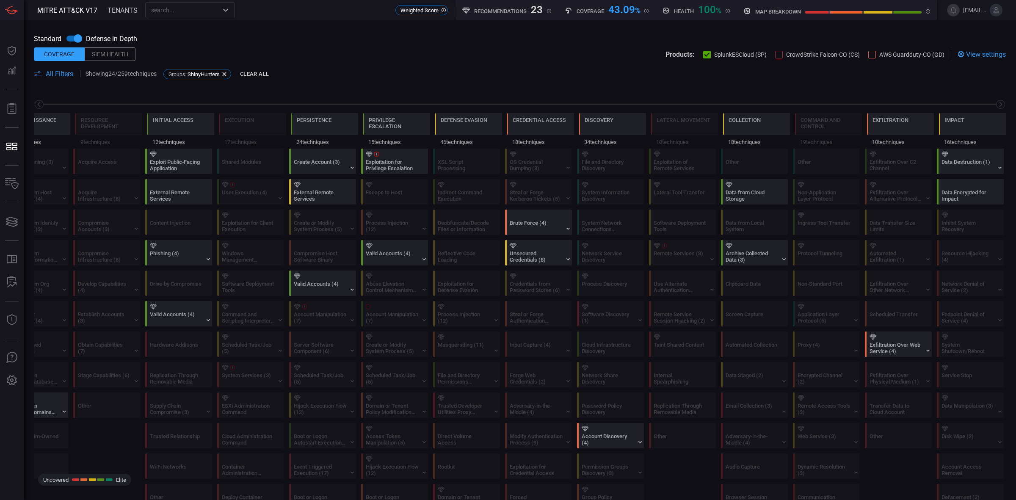
scroll to position [265, 0]
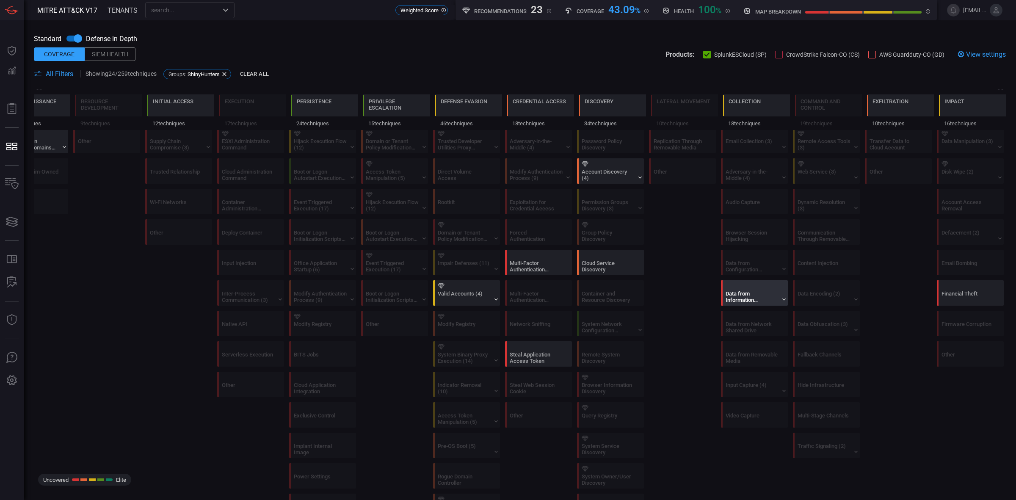
click at [728, 299] on div "Data from Information Repositories (5)" at bounding box center [752, 297] width 53 height 13
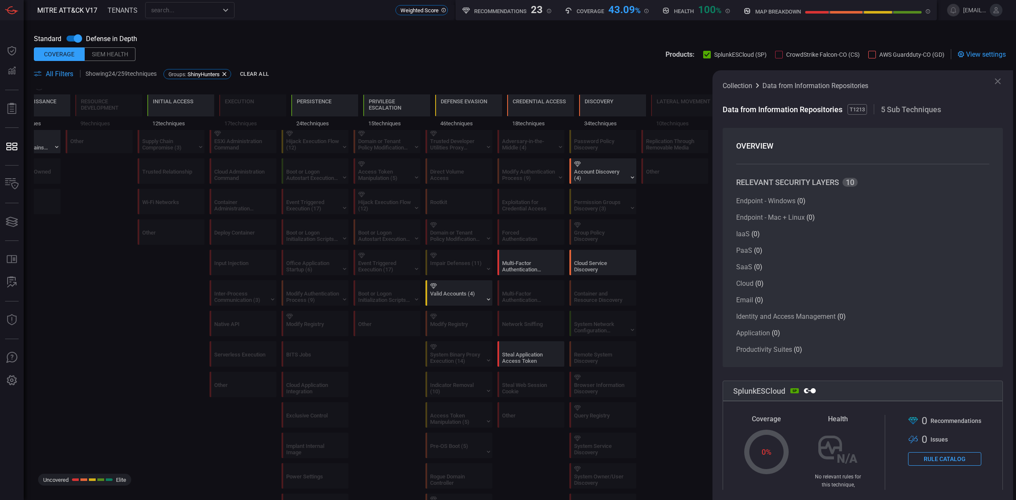
drag, startPoint x: 728, startPoint y: 299, endPoint x: 715, endPoint y: 296, distance: 13.3
click at [728, 299] on section "OVERVIEW RELEVANT SECURITY LAYERS 10 Endpoint - Windows ( 0 ) Endpoint - Mac + …" at bounding box center [863, 247] width 280 height 239
click at [903, 85] on icon at bounding box center [998, 81] width 10 height 10
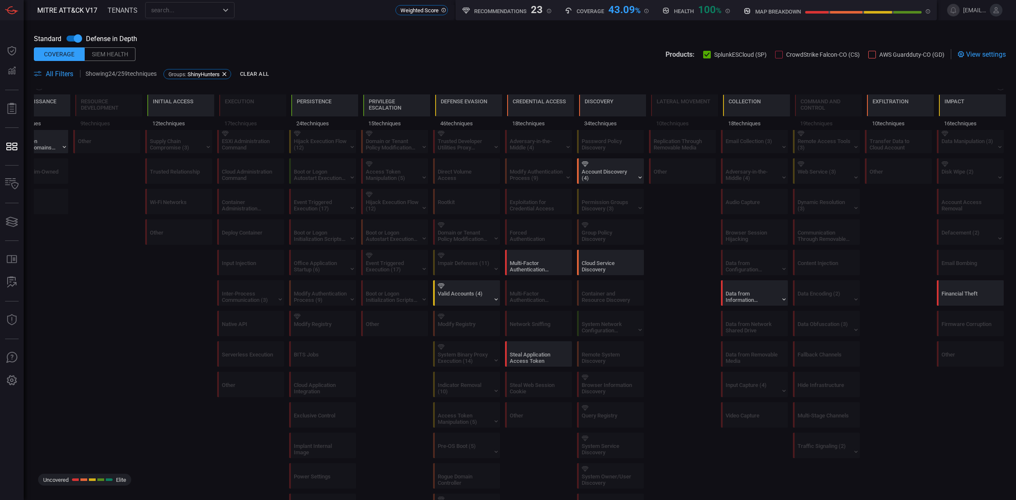
scroll to position [159, 0]
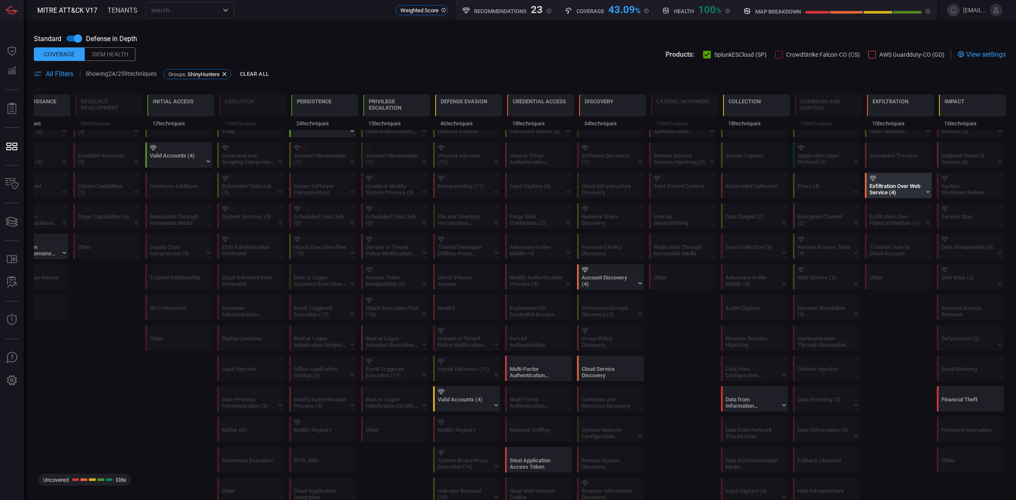
click at [891, 191] on div "Exfiltration Over Web Service (4)" at bounding box center [896, 189] width 53 height 13
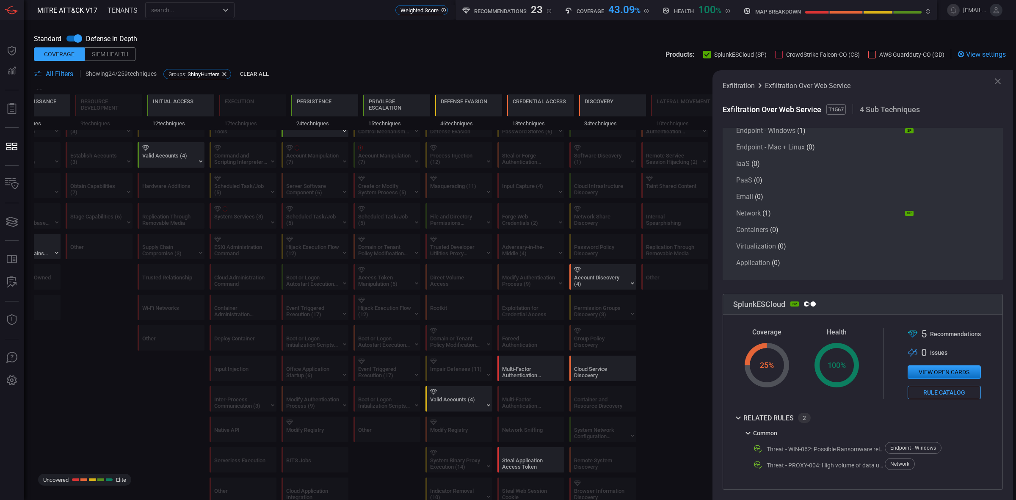
scroll to position [0, 0]
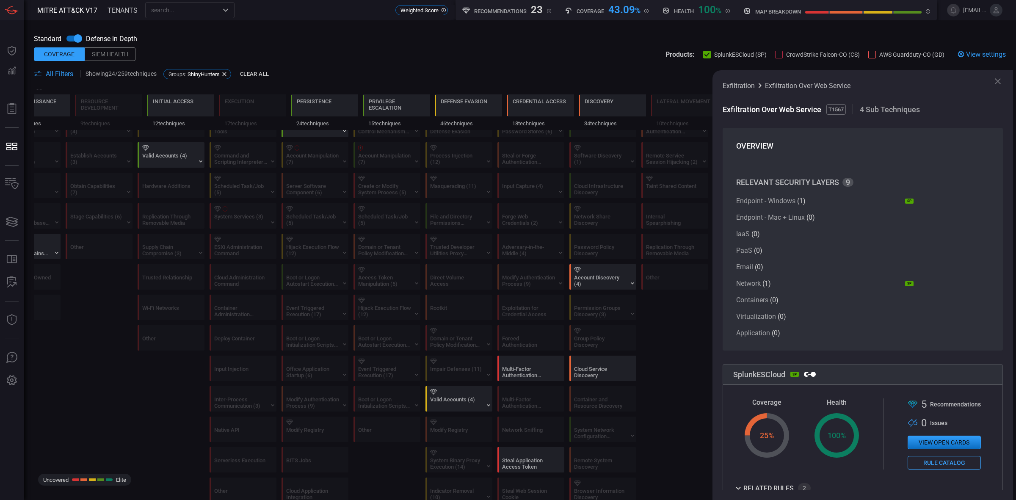
click at [809, 111] on span "Exfiltration Over Web Service" at bounding box center [773, 109] width 100 height 9
copy span "Exfiltration Over Web Service"
click at [782, 109] on span "Exfiltration Over Web Service" at bounding box center [773, 109] width 100 height 9
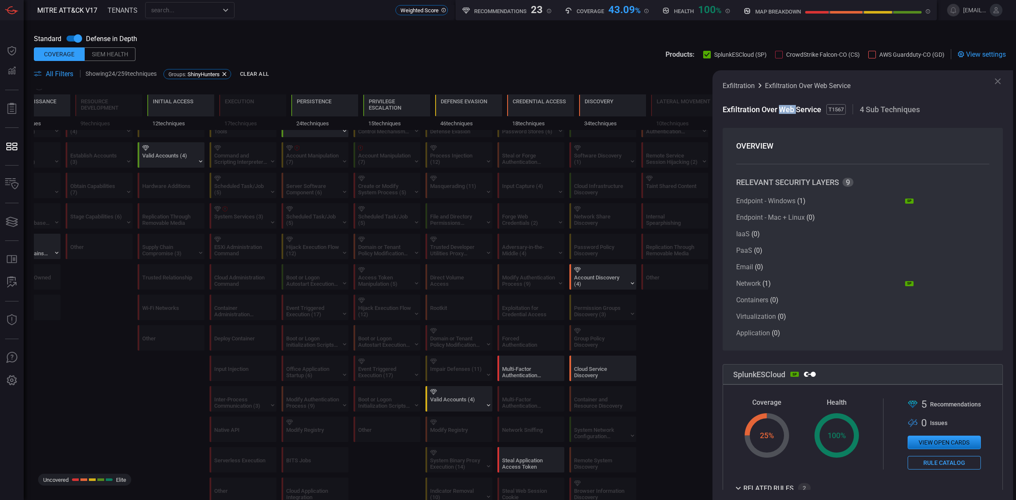
click at [782, 109] on span "Exfiltration Over Web Service" at bounding box center [773, 109] width 100 height 9
